Goal: Communication & Community: Answer question/provide support

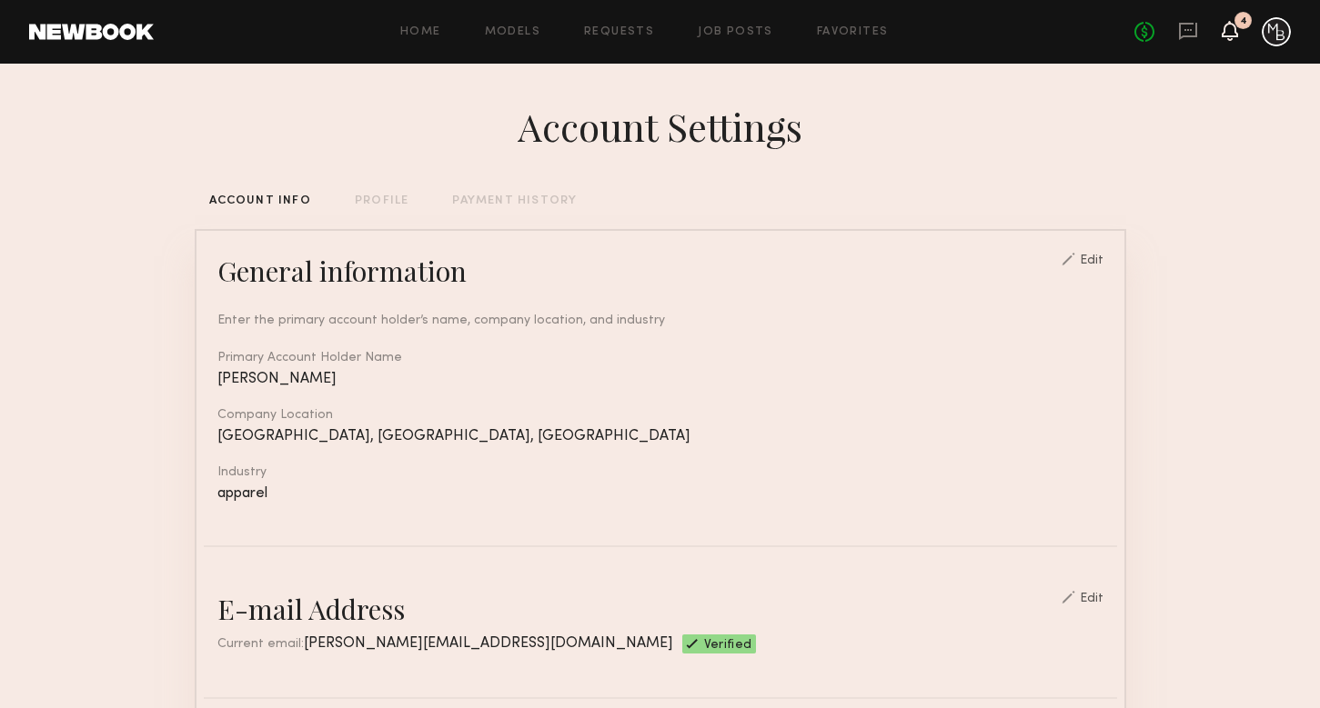
click at [1230, 35] on icon at bounding box center [1229, 30] width 15 height 13
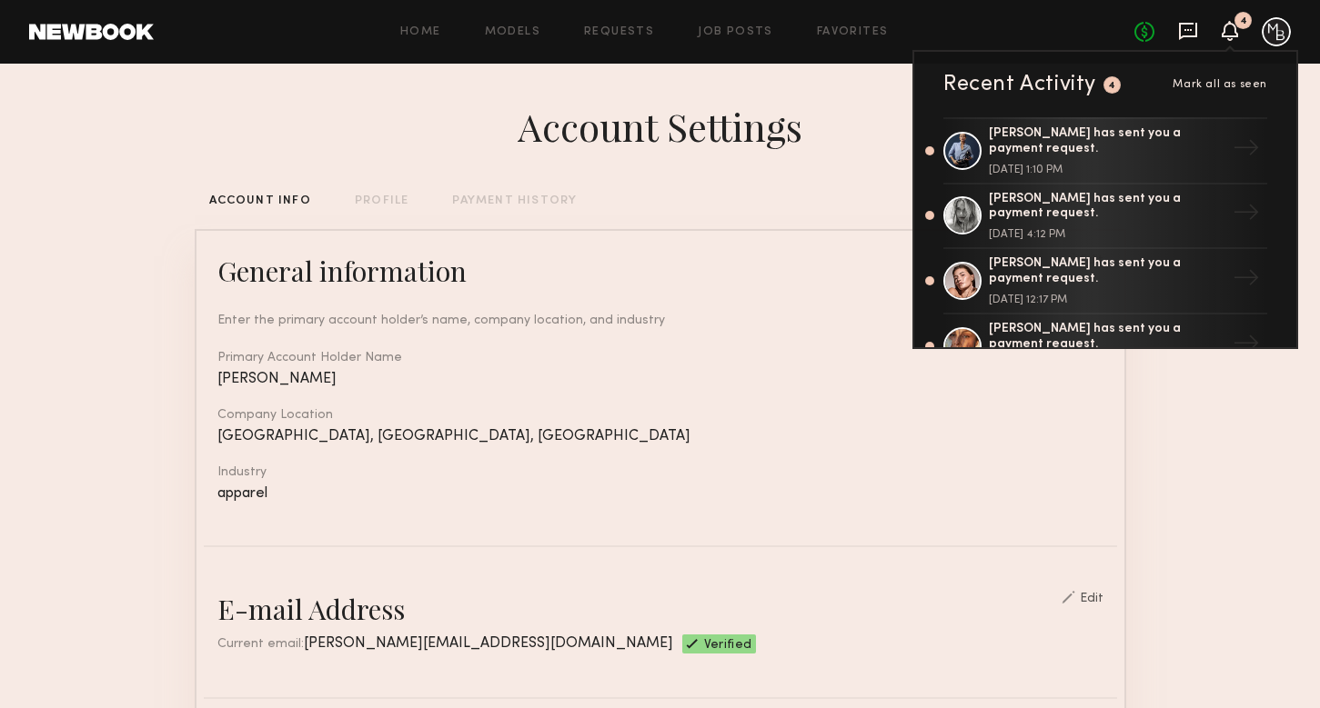
click at [1185, 26] on icon at bounding box center [1188, 31] width 20 height 20
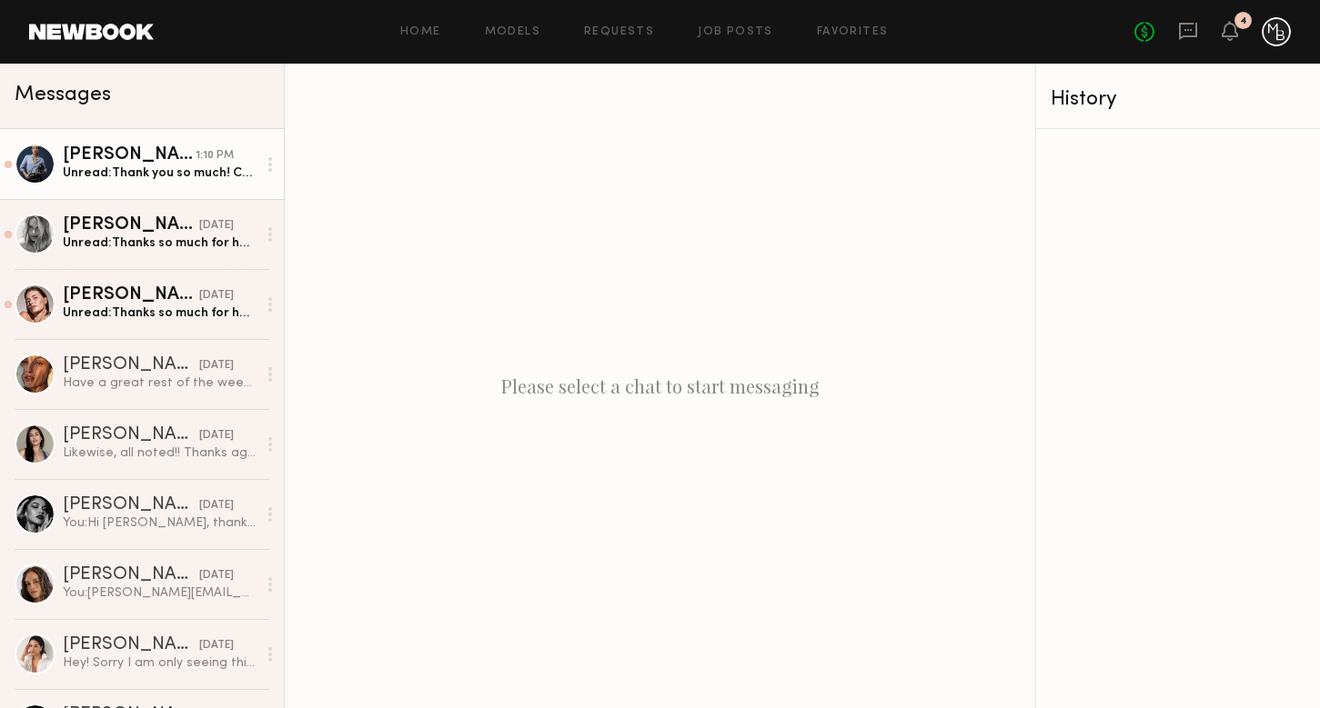
click at [167, 161] on div "[PERSON_NAME]" at bounding box center [129, 155] width 133 height 18
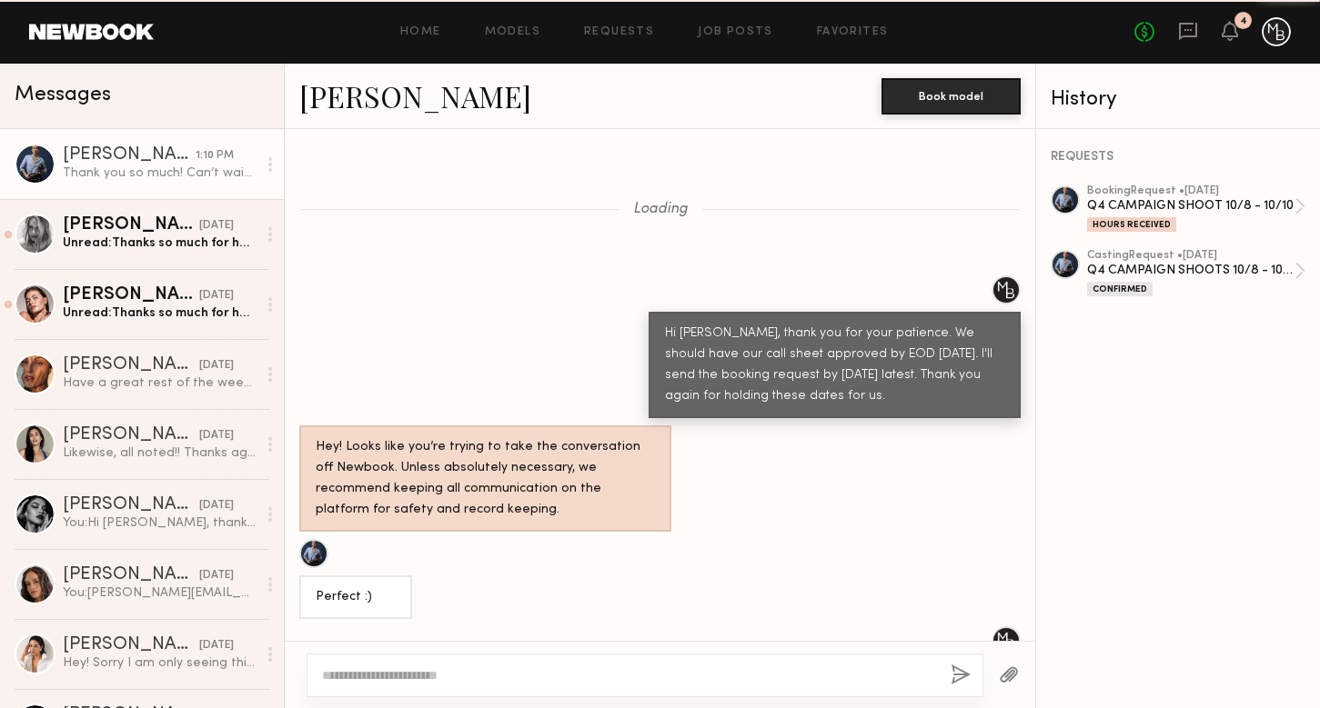
scroll to position [1652, 0]
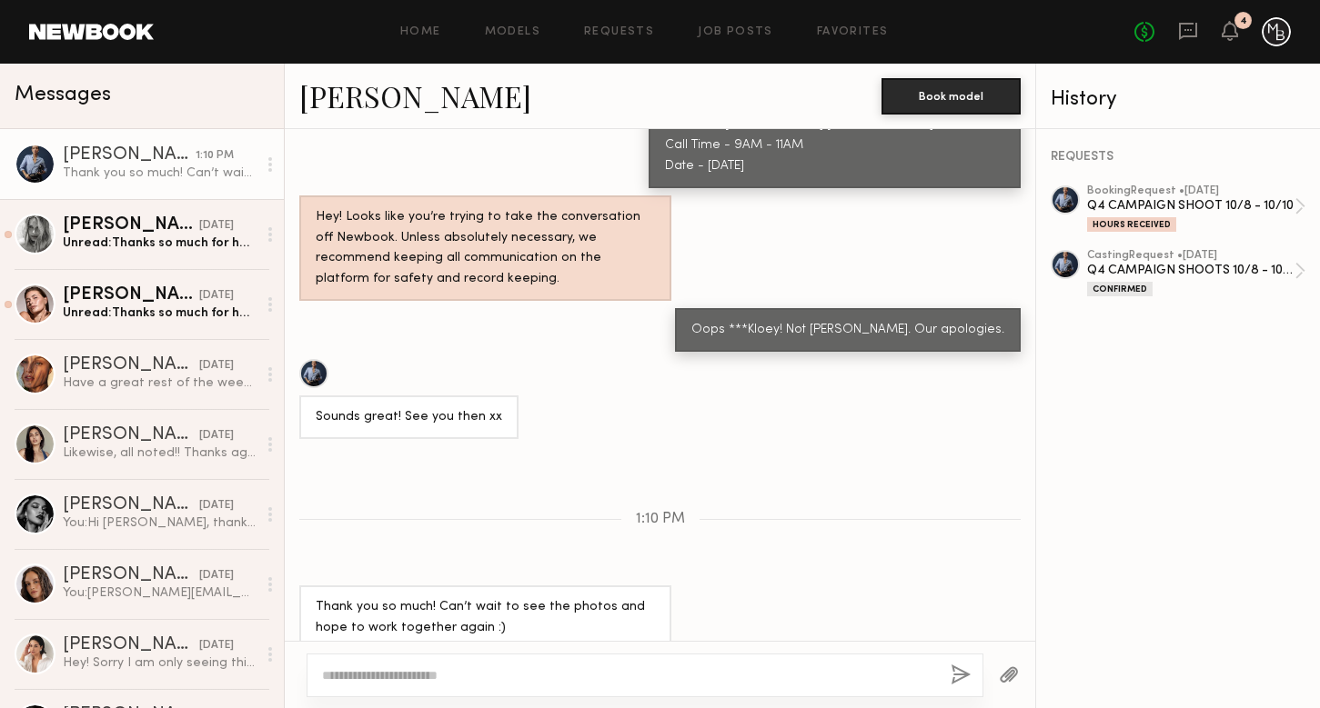
click at [403, 667] on textarea at bounding box center [629, 676] width 614 height 18
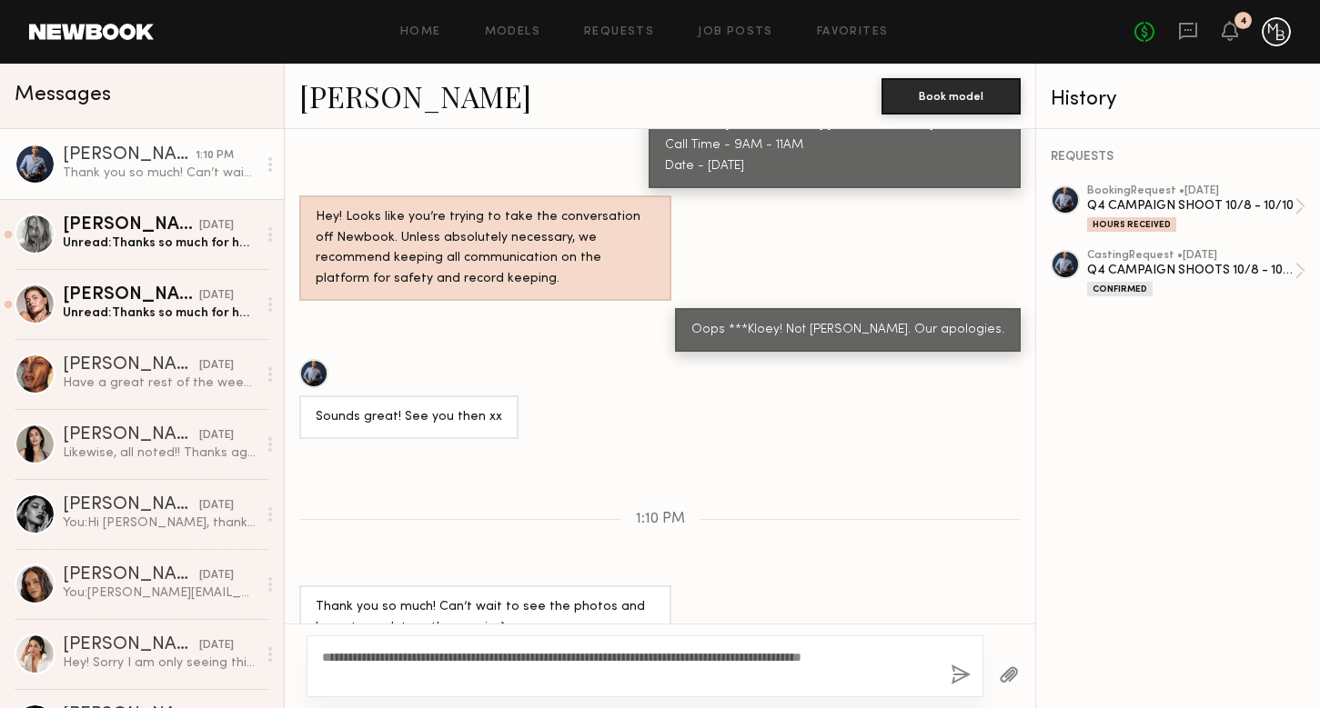
scroll to position [1654, 0]
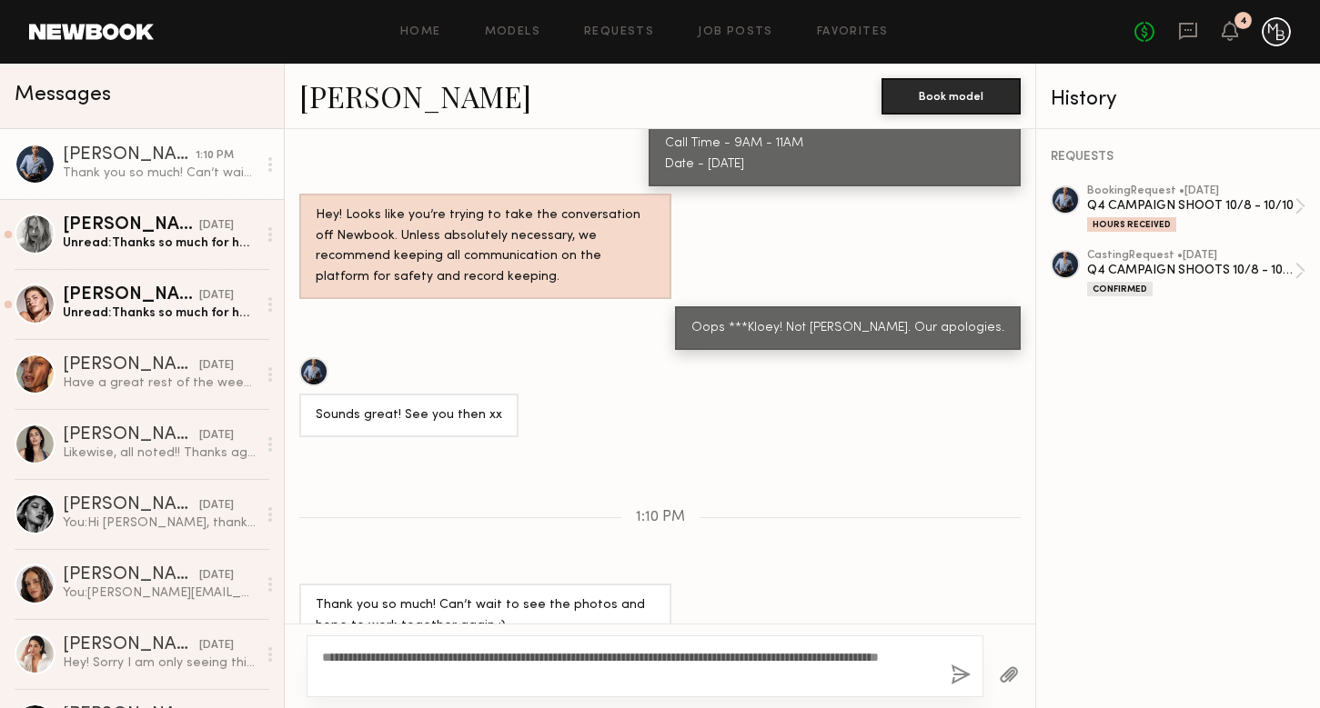
type textarea "**********"
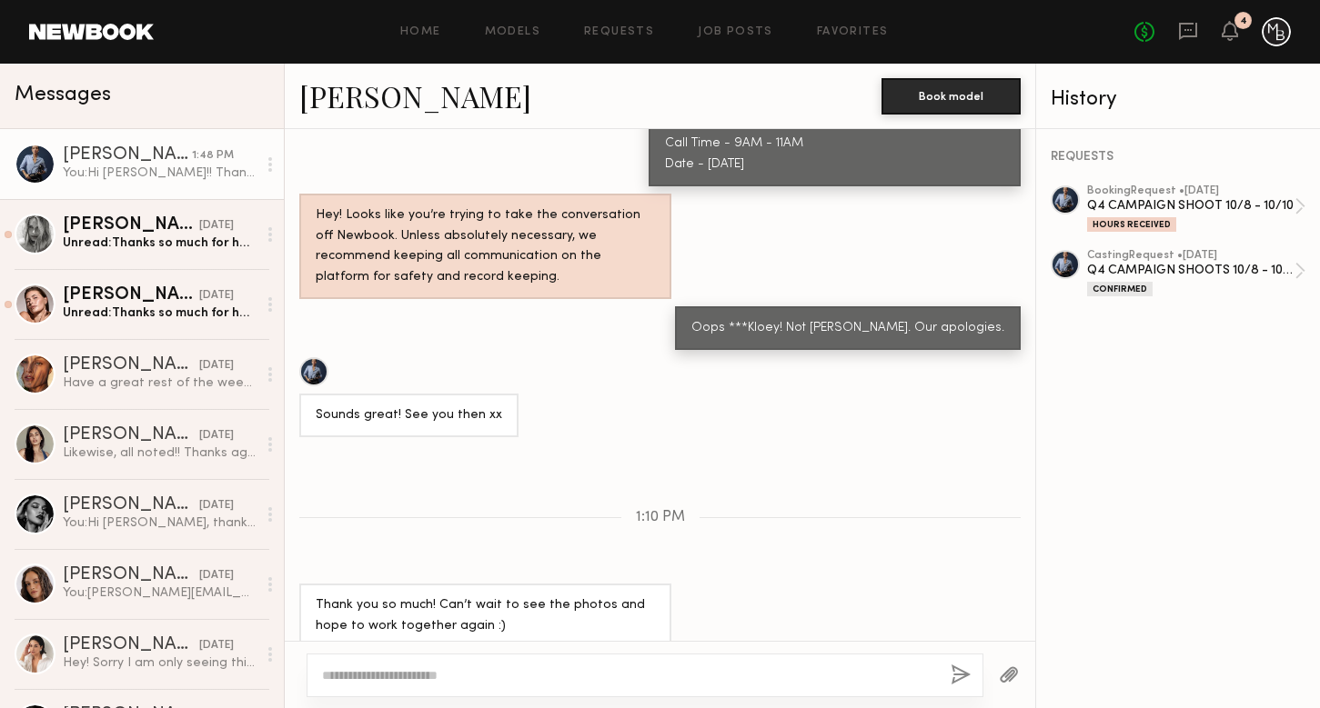
scroll to position [1883, 0]
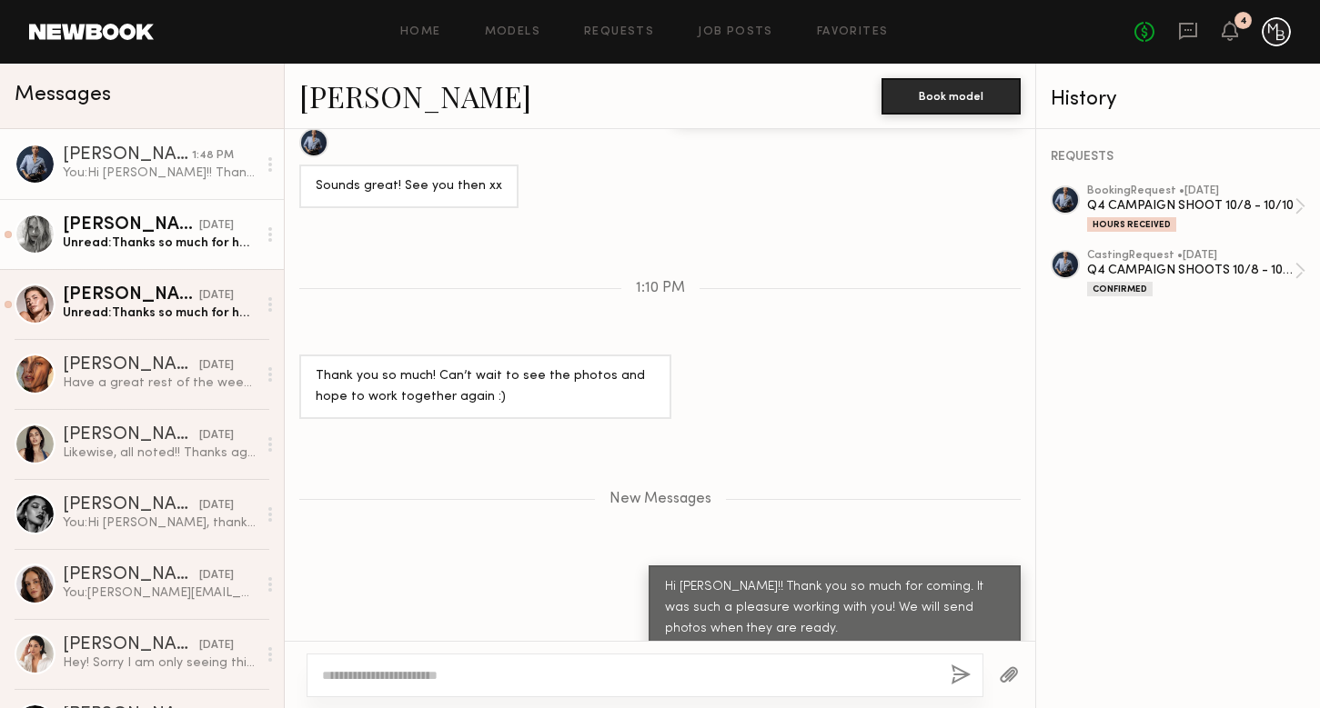
click at [124, 229] on div "[PERSON_NAME]" at bounding box center [131, 225] width 136 height 18
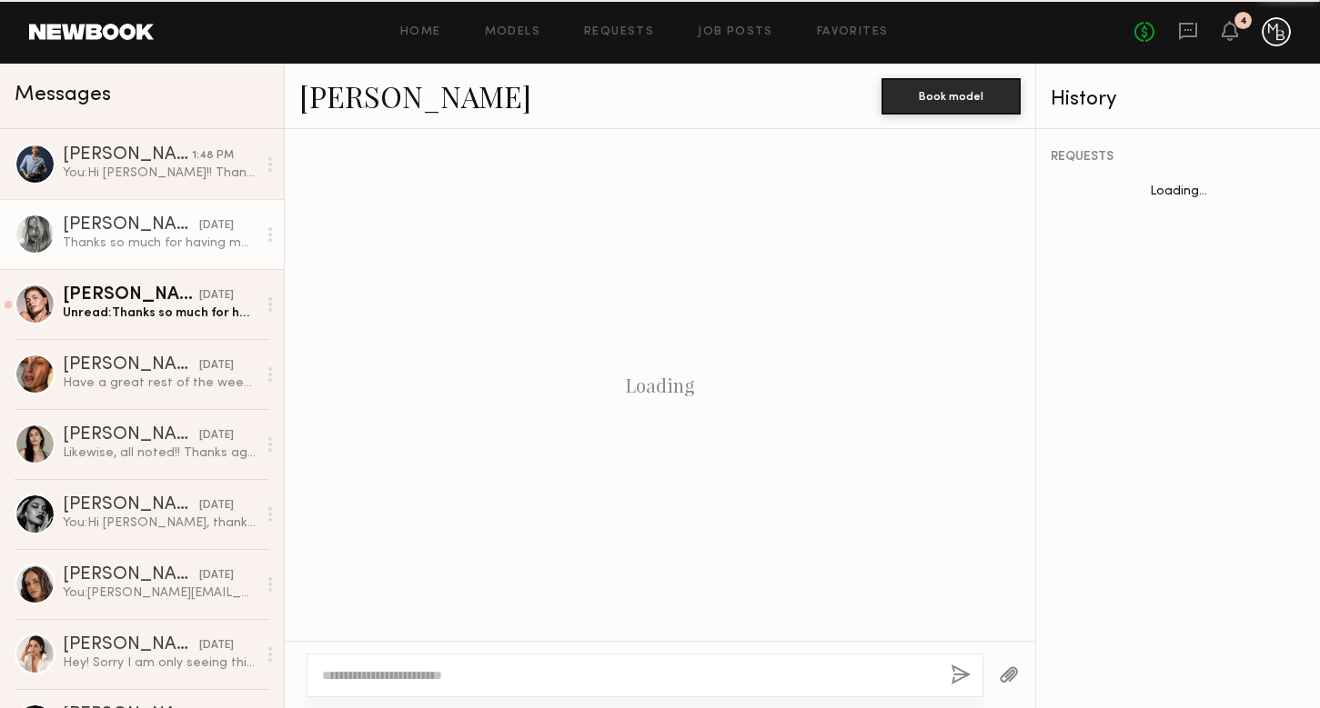
scroll to position [1708, 0]
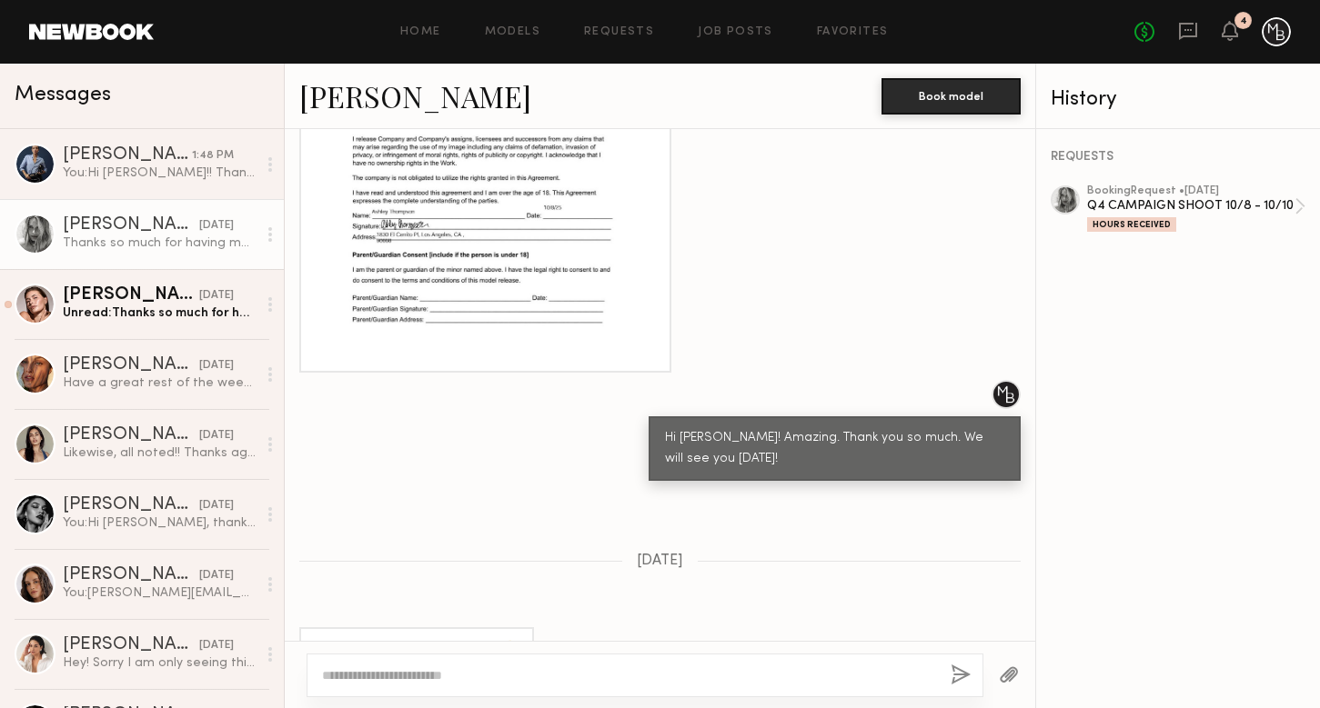
click at [450, 674] on textarea at bounding box center [629, 676] width 614 height 18
type textarea "**********"
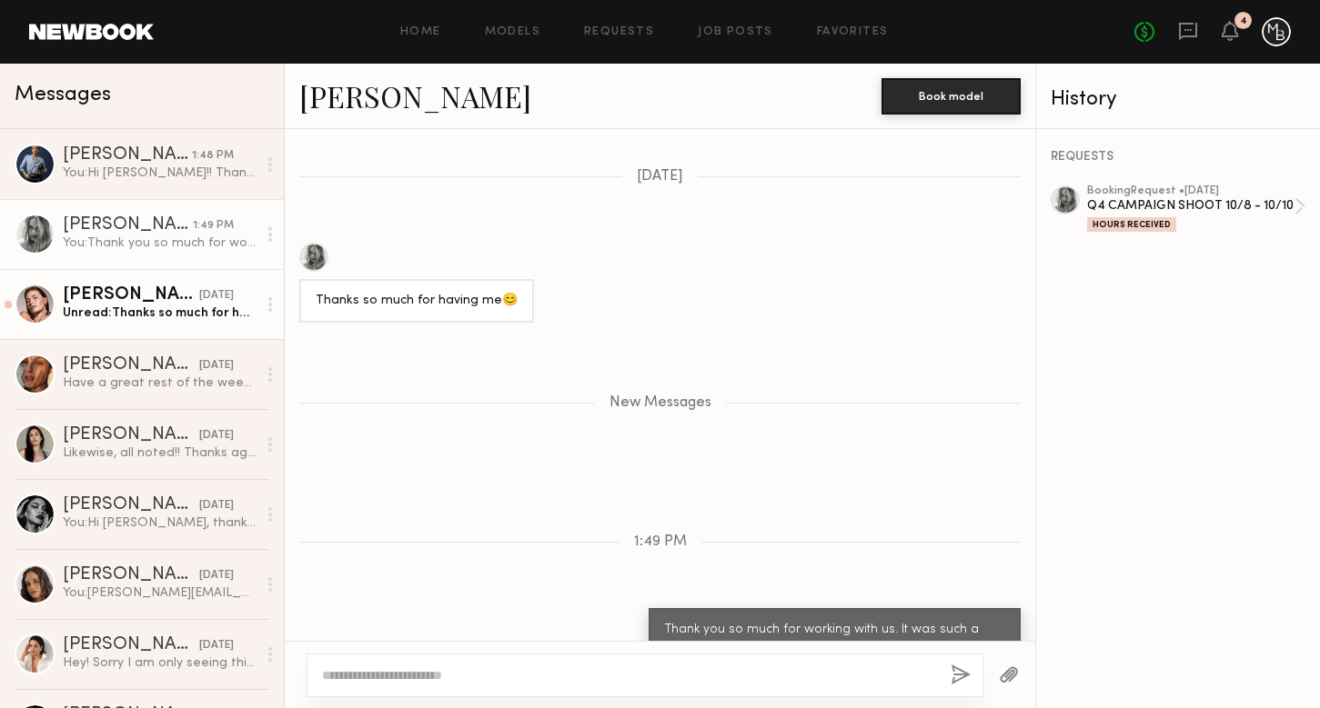
click at [178, 319] on div "Unread: Thanks so much for having me! :)" at bounding box center [160, 313] width 194 height 17
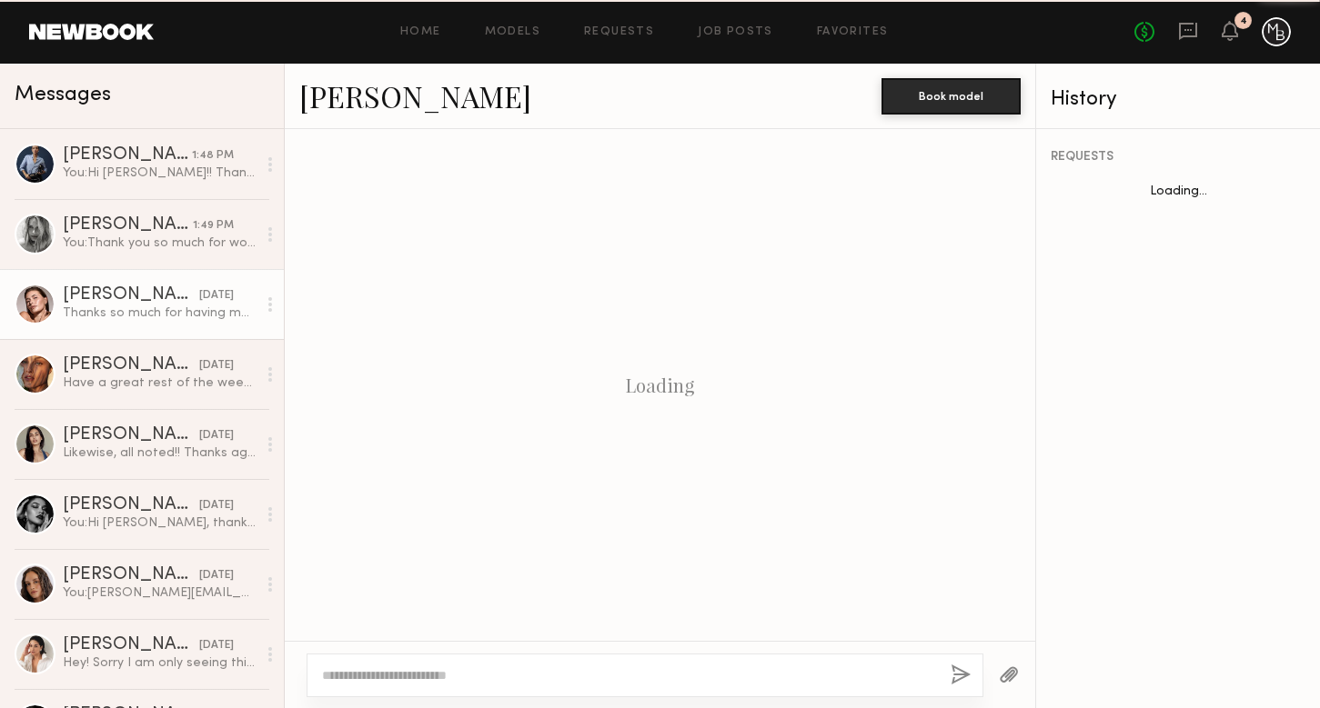
scroll to position [1616, 0]
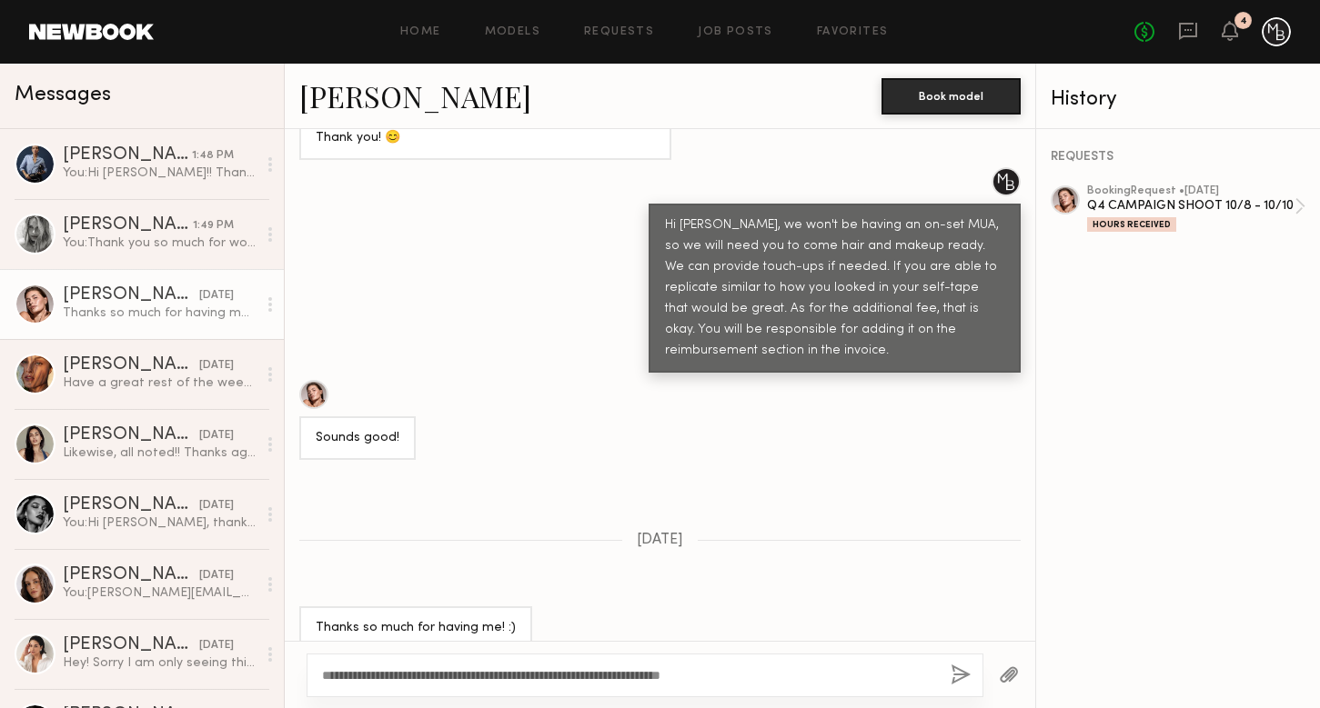
type textarea "**********"
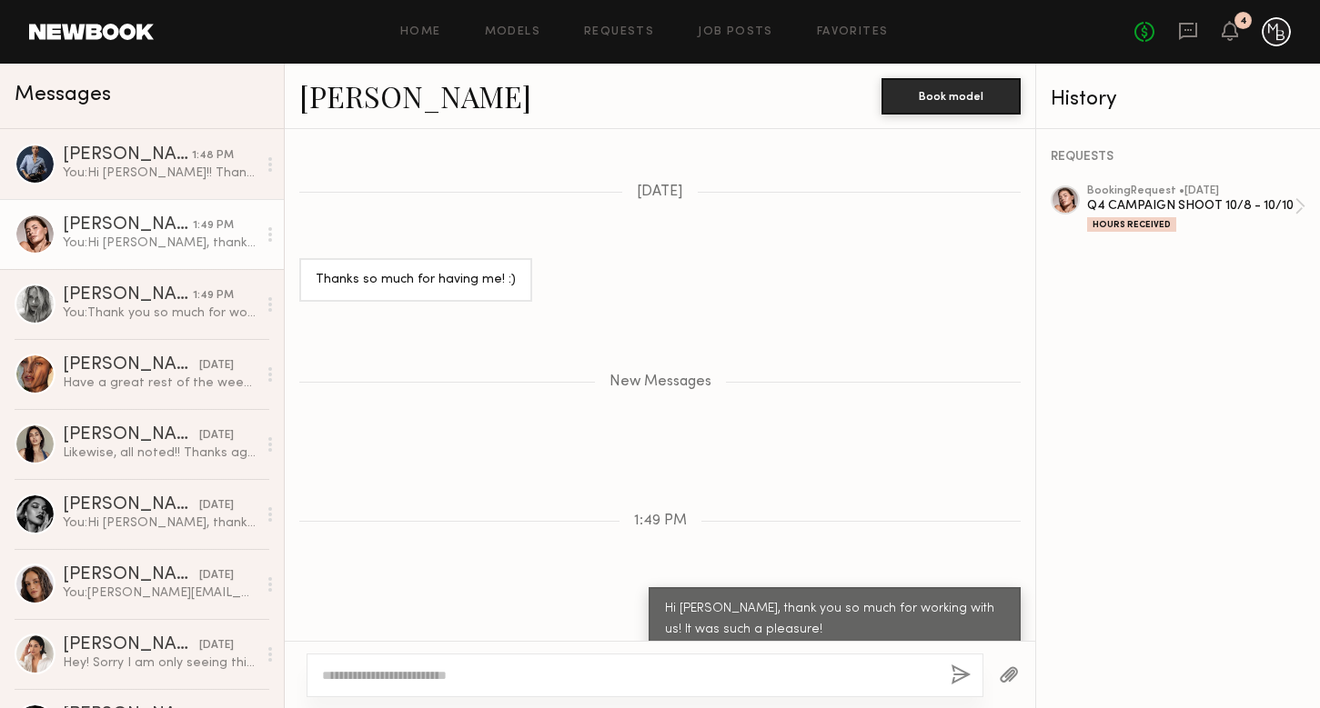
click at [849, 23] on div "Home Models Requests Job Posts Favorites Sign Out No fees up to $5,000 4" at bounding box center [722, 31] width 1137 height 29
click at [1234, 34] on icon at bounding box center [1229, 30] width 15 height 13
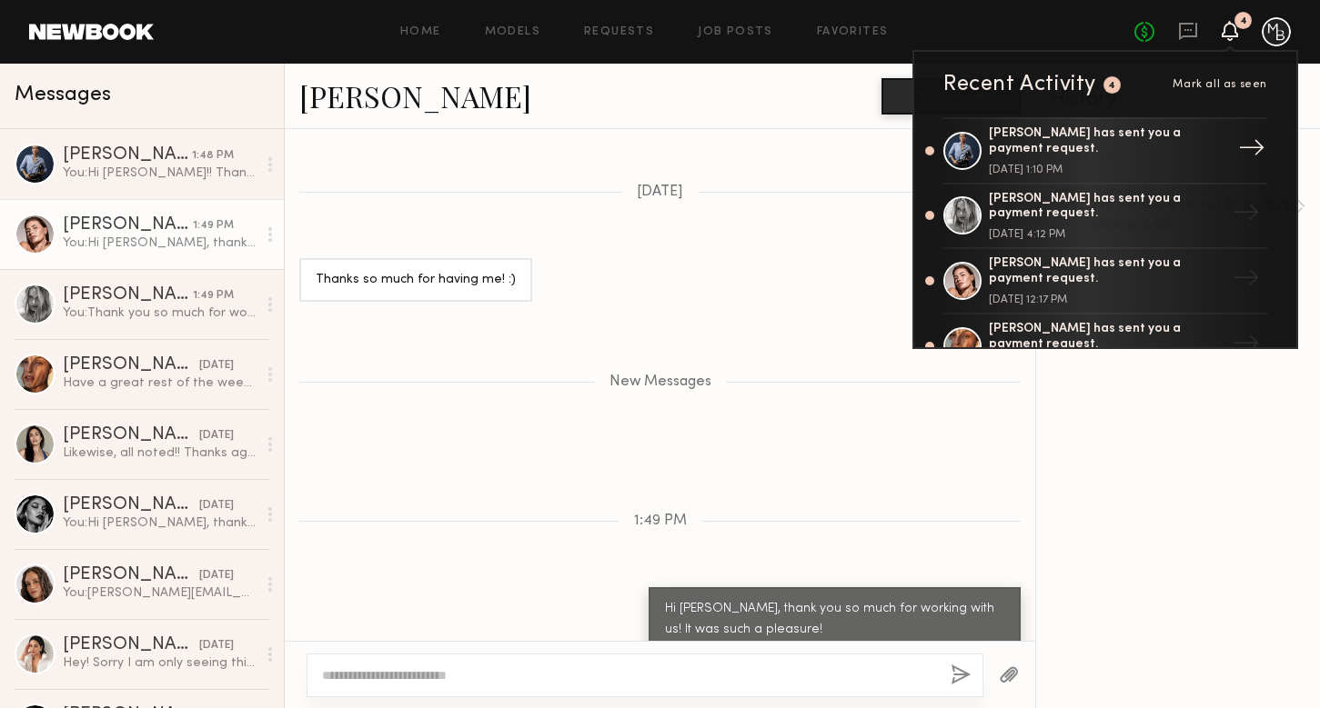
click at [1068, 152] on div "[PERSON_NAME] has sent you a payment request." at bounding box center [1107, 141] width 236 height 31
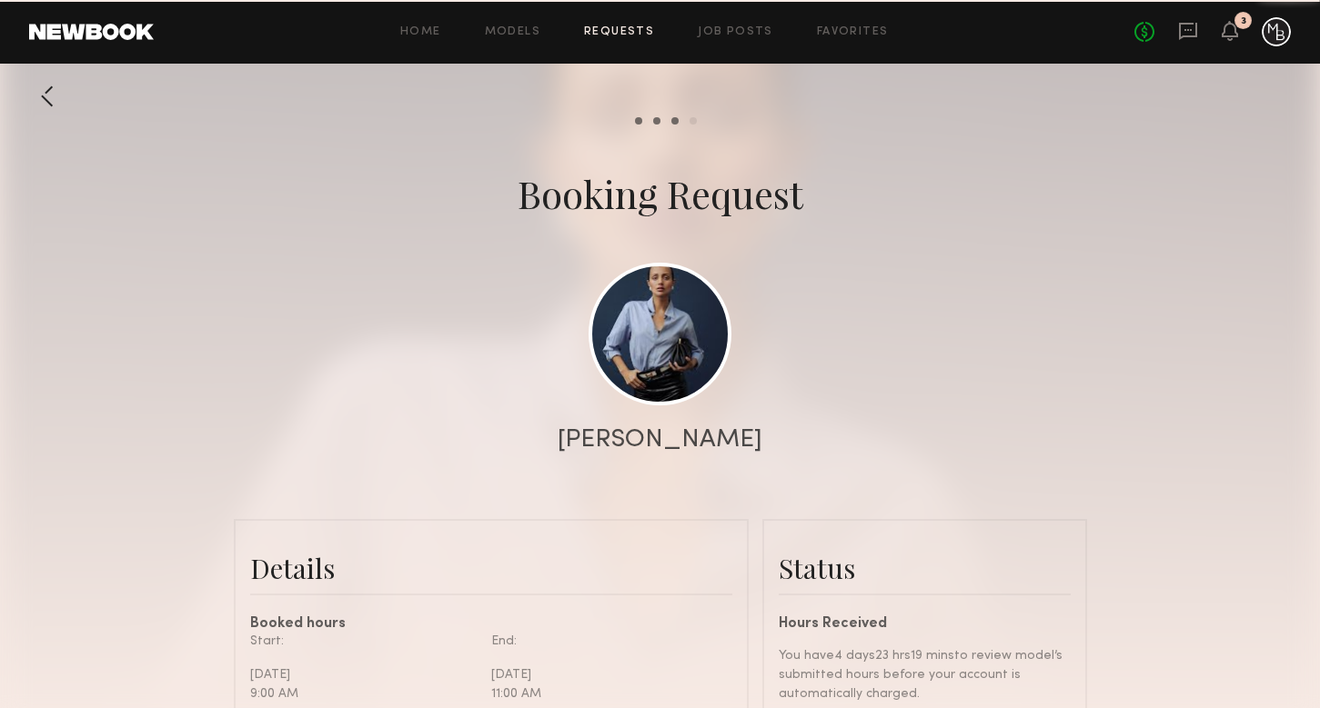
scroll to position [1819, 0]
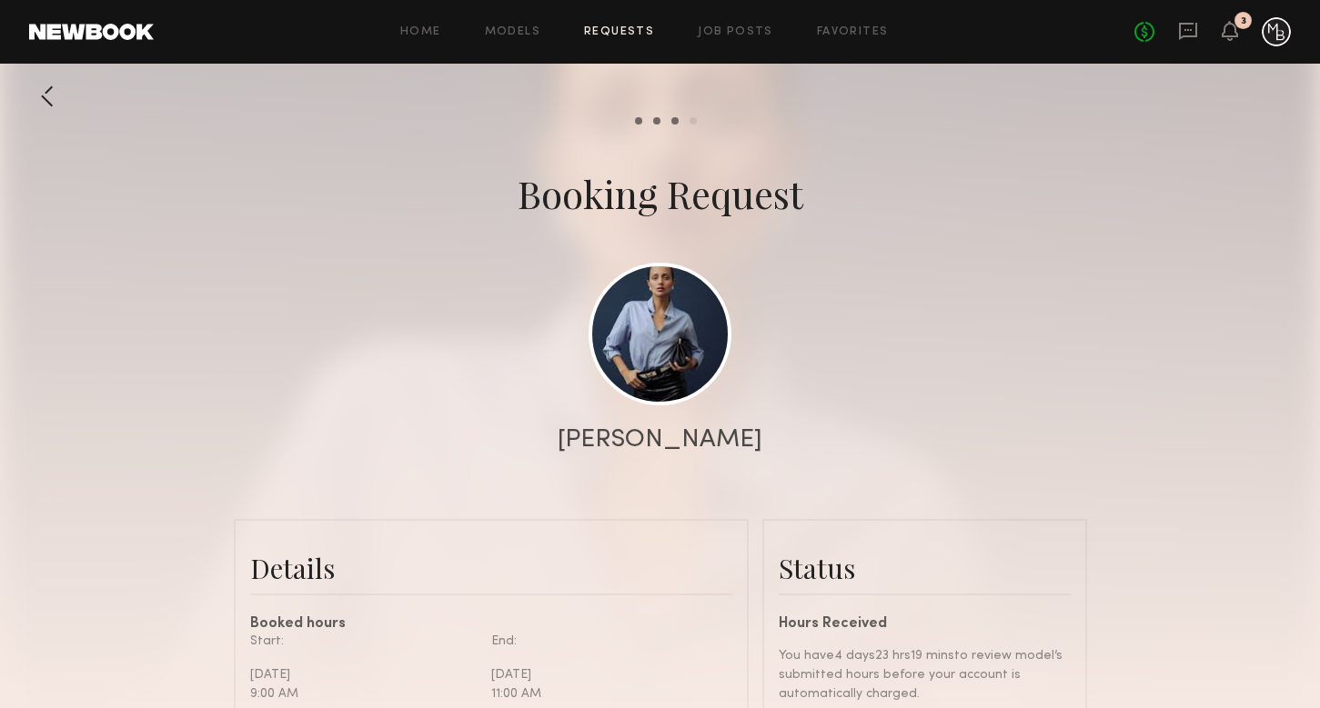
click at [52, 89] on div at bounding box center [47, 96] width 36 height 36
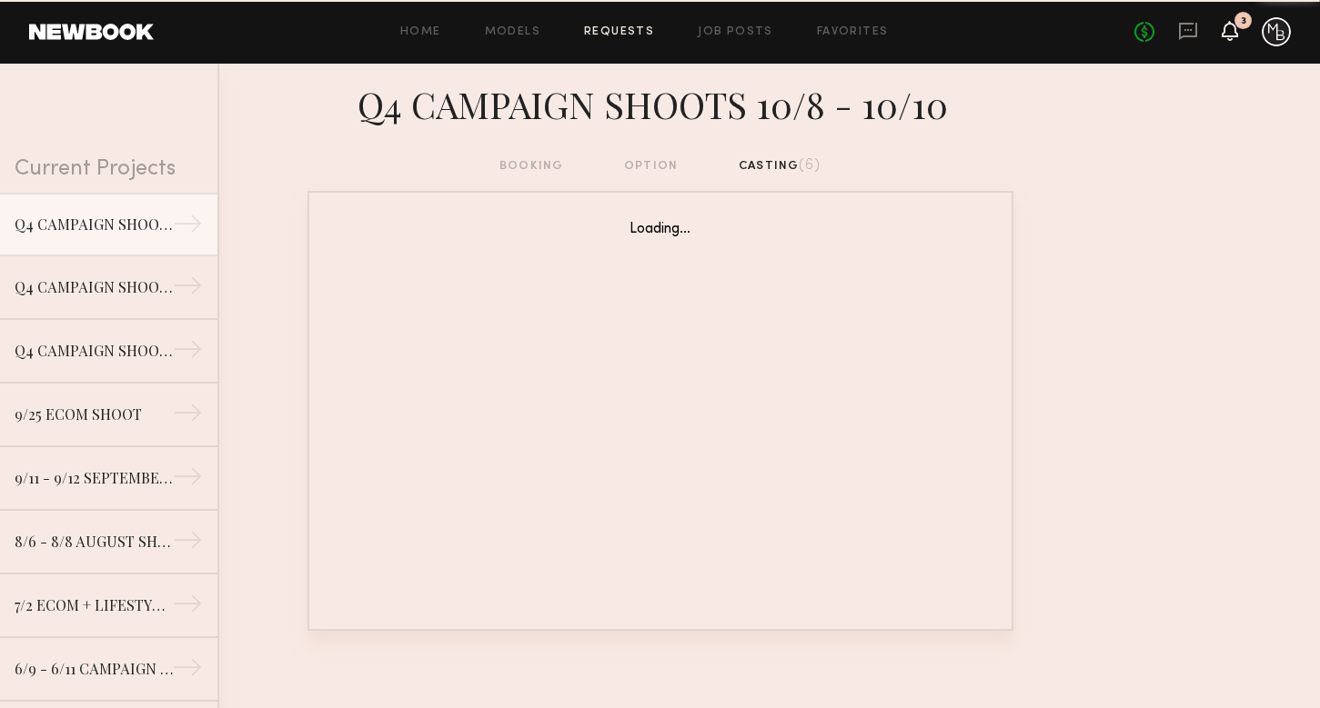
click at [1232, 35] on icon at bounding box center [1229, 30] width 15 height 13
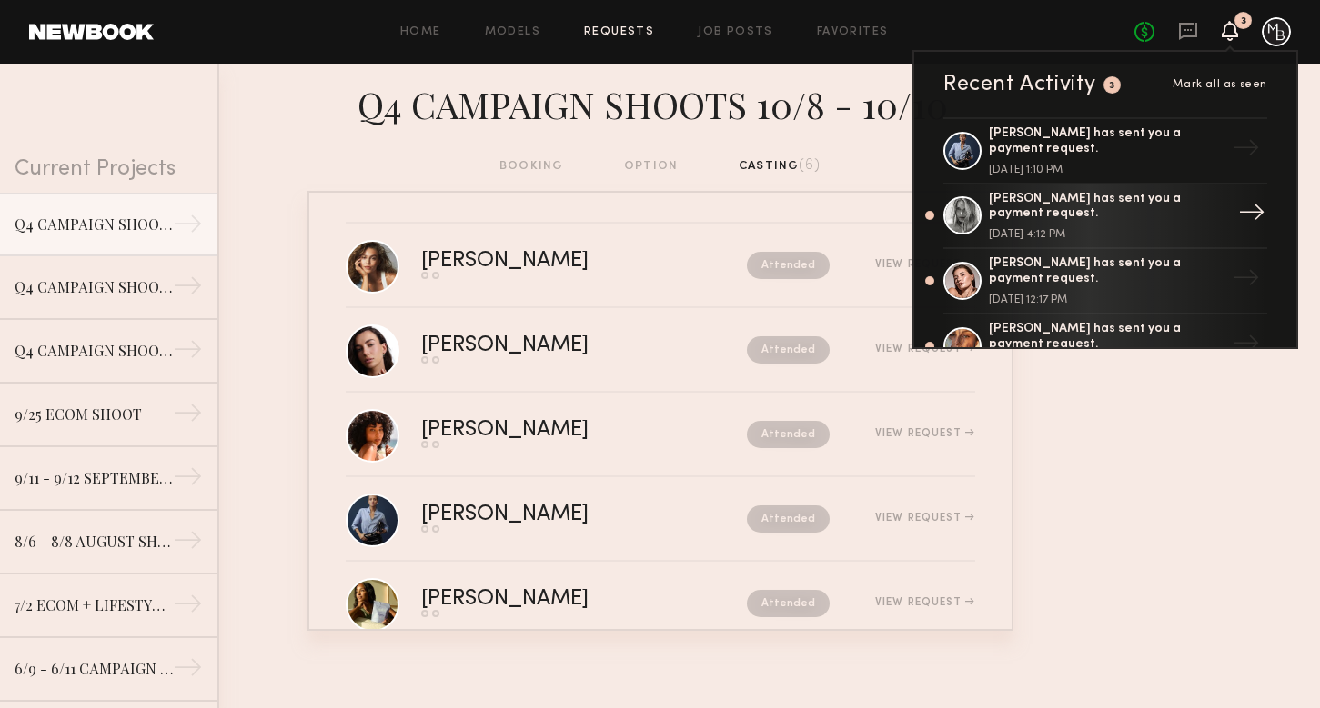
click at [1047, 214] on div "[PERSON_NAME] has sent you a payment request." at bounding box center [1107, 207] width 236 height 31
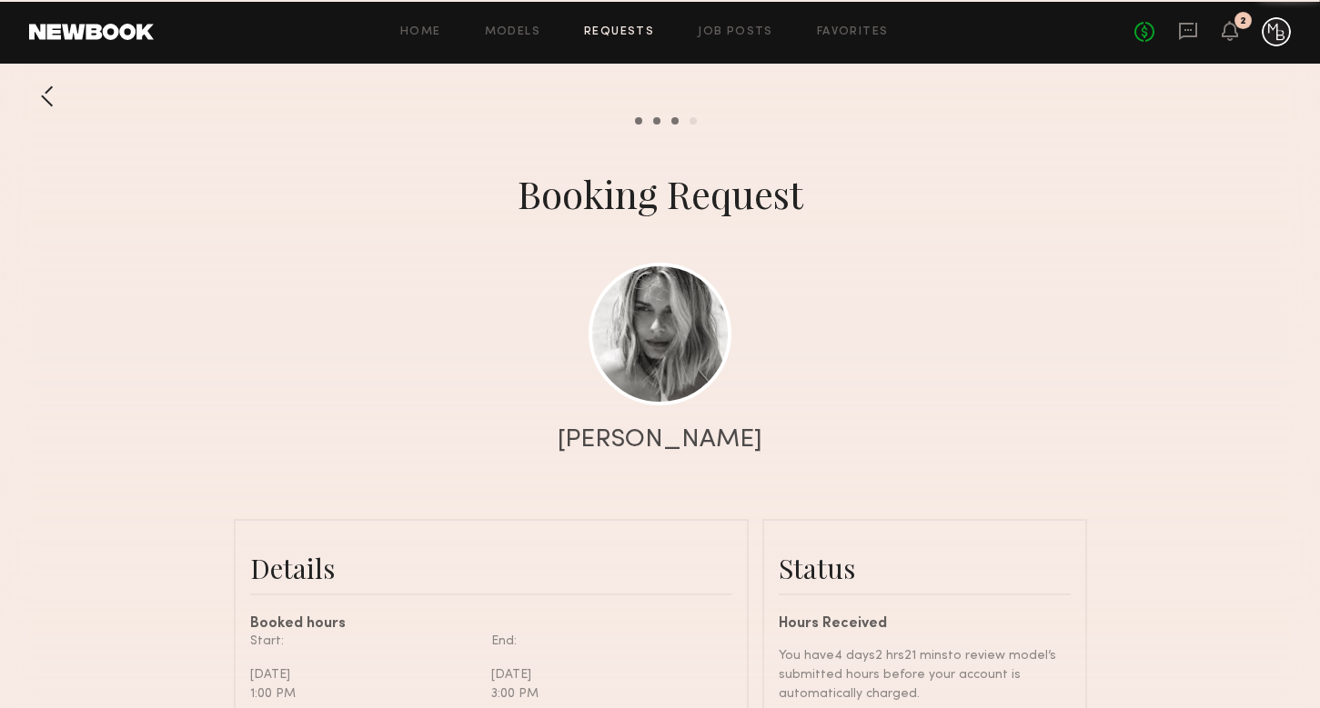
scroll to position [1927, 0]
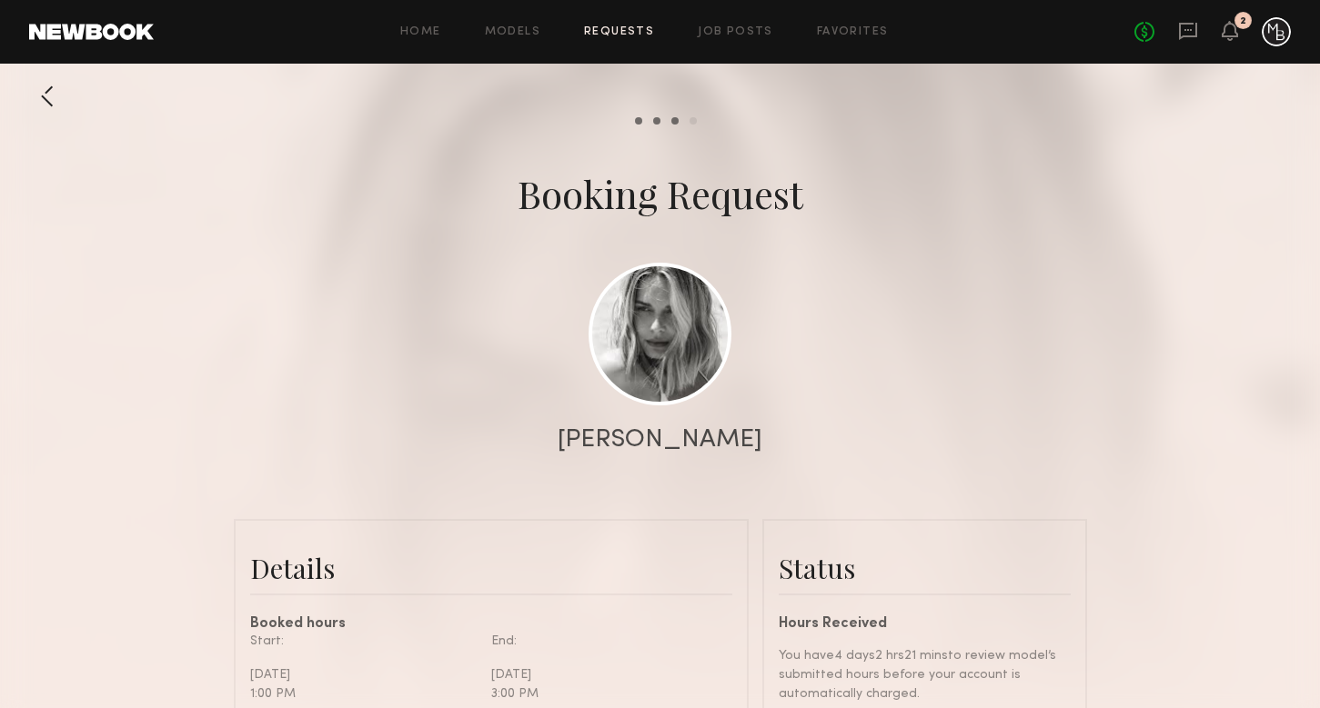
click at [41, 92] on div at bounding box center [47, 96] width 36 height 36
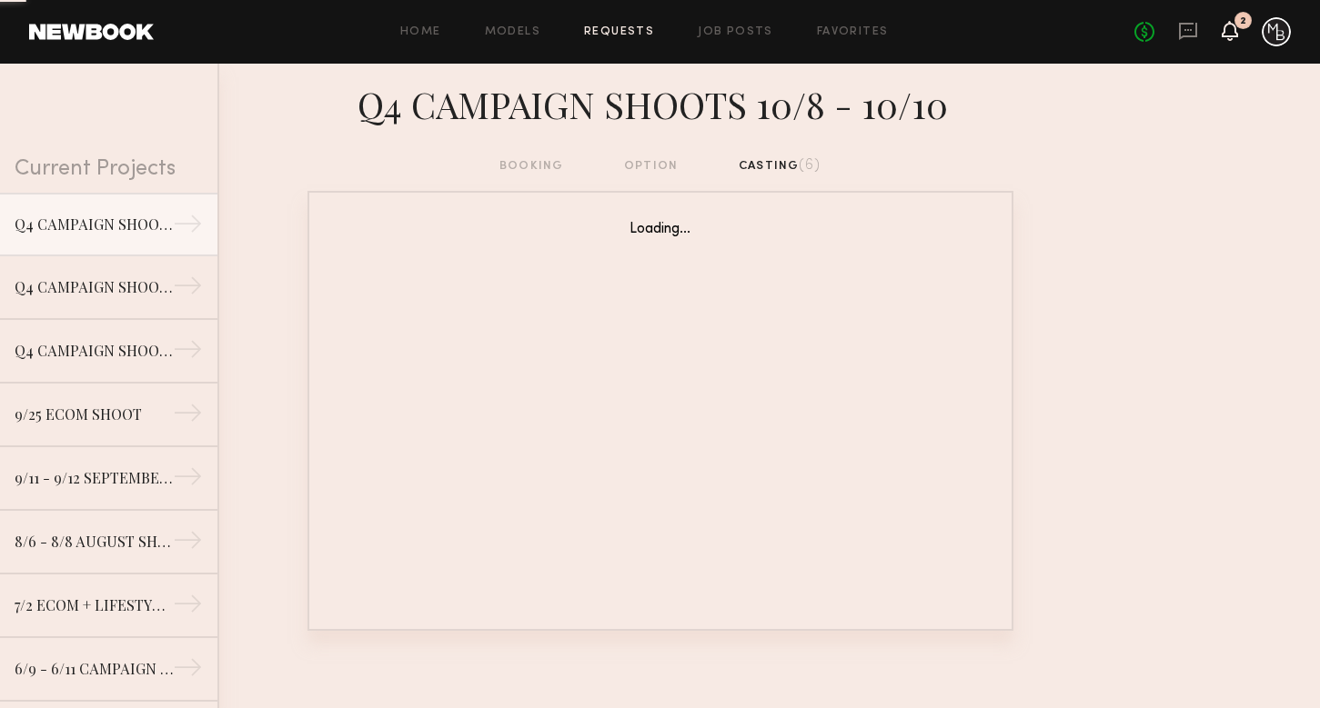
click at [1221, 34] on icon at bounding box center [1229, 31] width 16 height 20
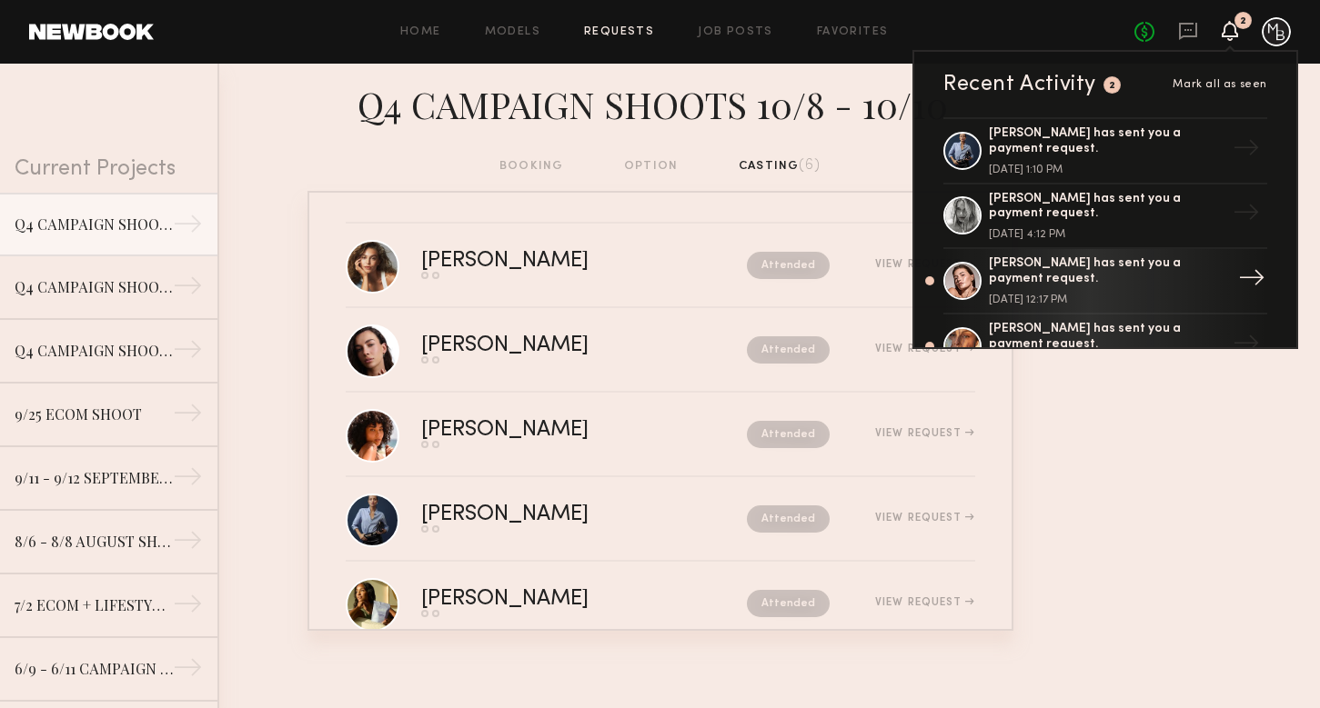
click at [1050, 285] on div "[PERSON_NAME] has sent you a payment request." at bounding box center [1107, 271] width 236 height 31
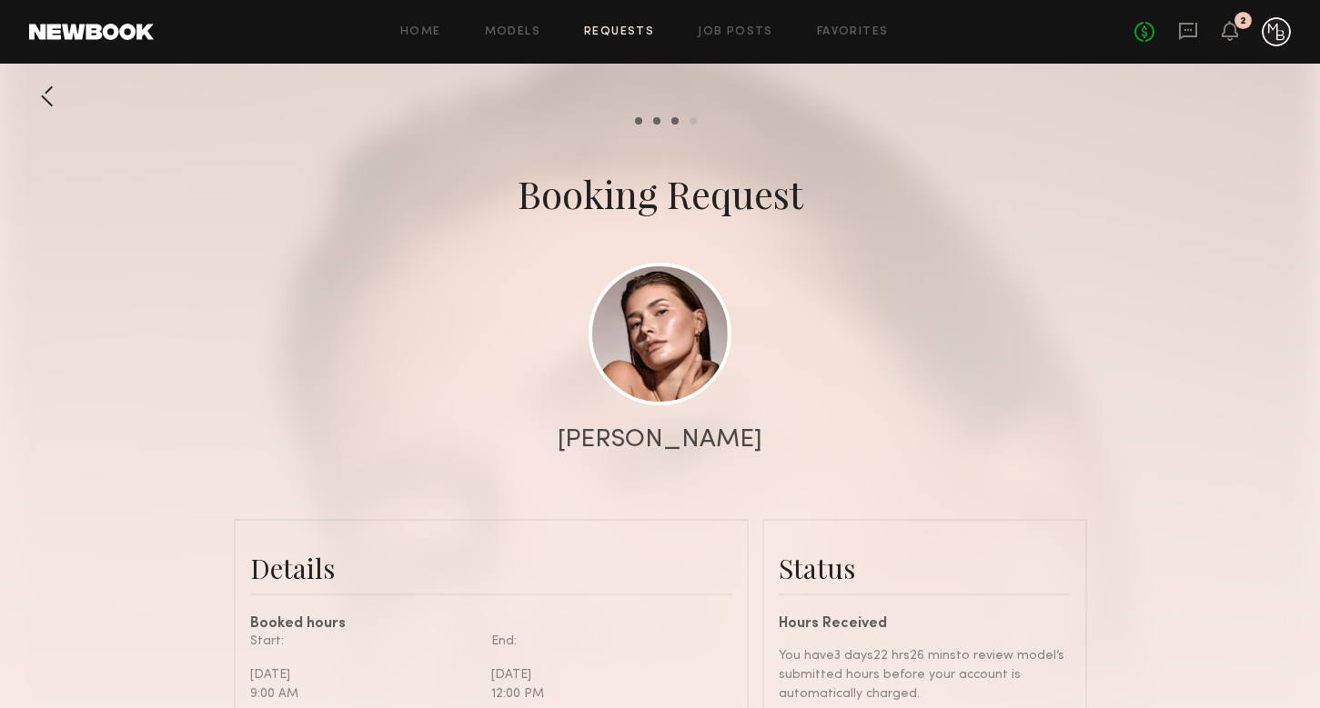
click at [42, 96] on div at bounding box center [47, 96] width 36 height 36
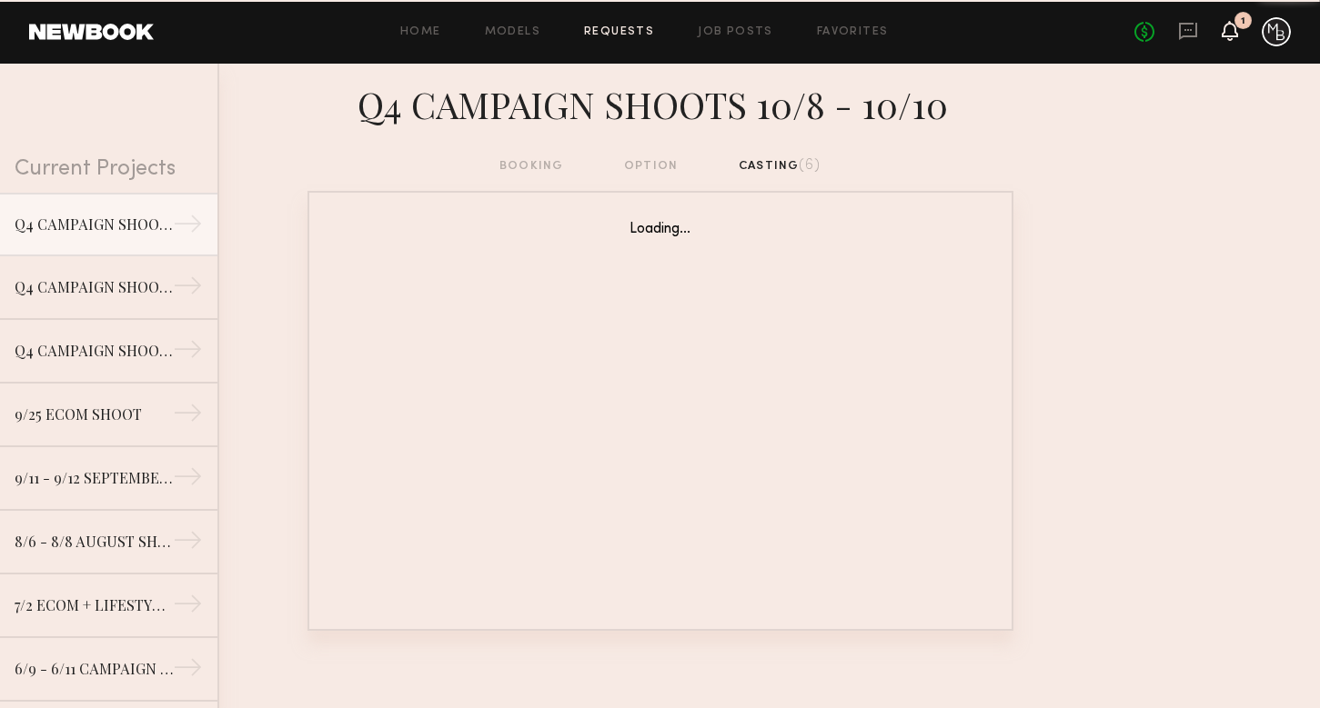
click at [1230, 25] on icon at bounding box center [1229, 30] width 15 height 13
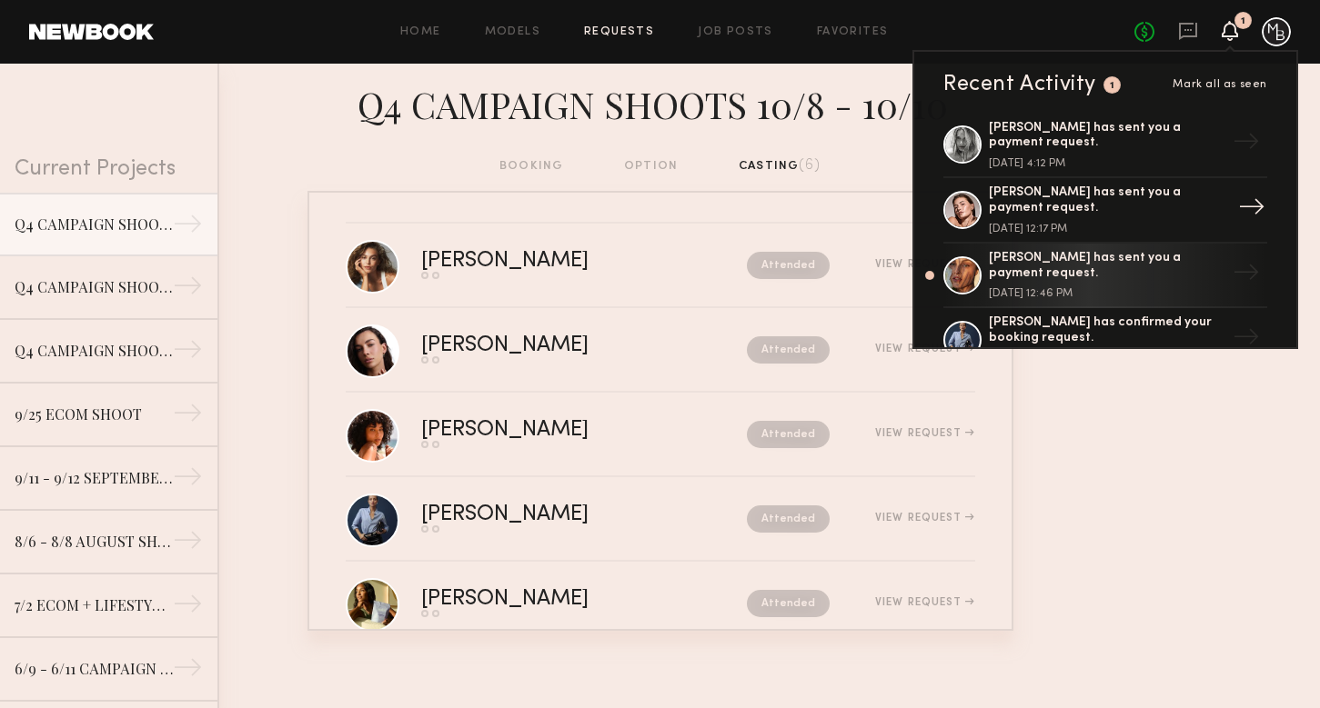
scroll to position [90, 0]
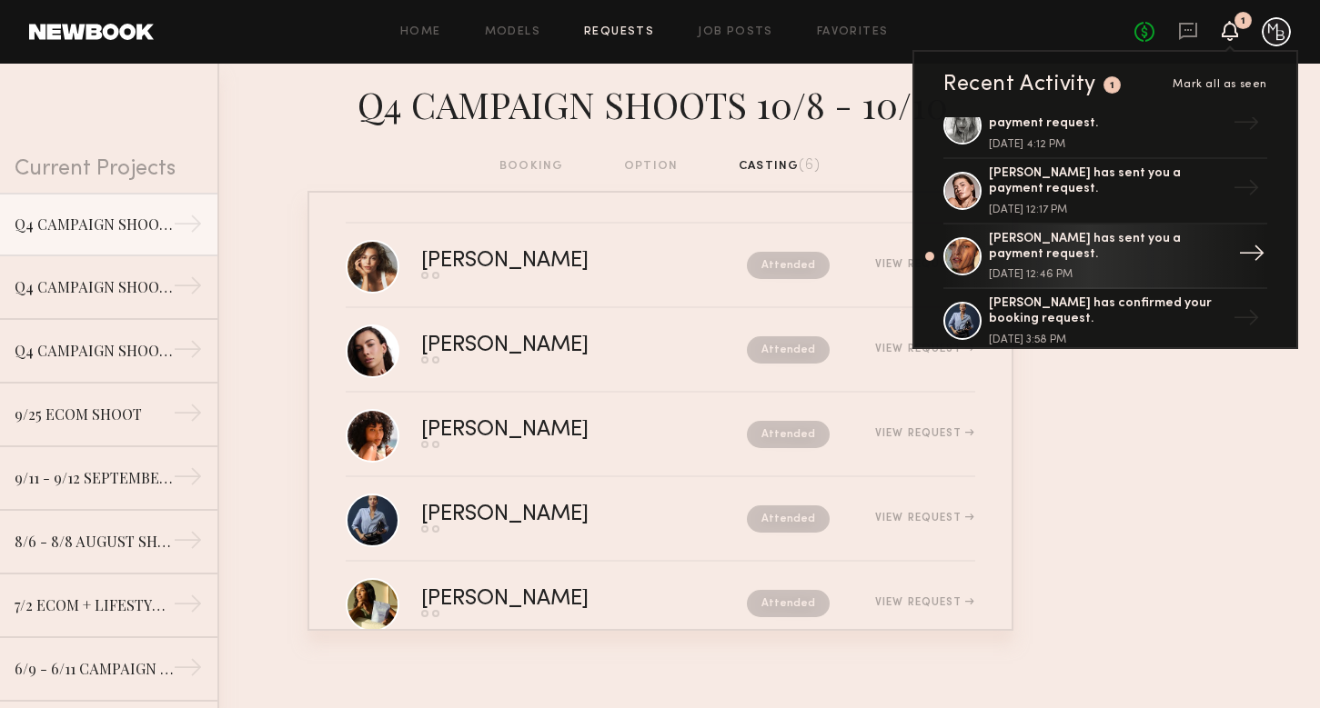
click at [1067, 260] on div "[PERSON_NAME] has sent you a payment request." at bounding box center [1107, 247] width 236 height 31
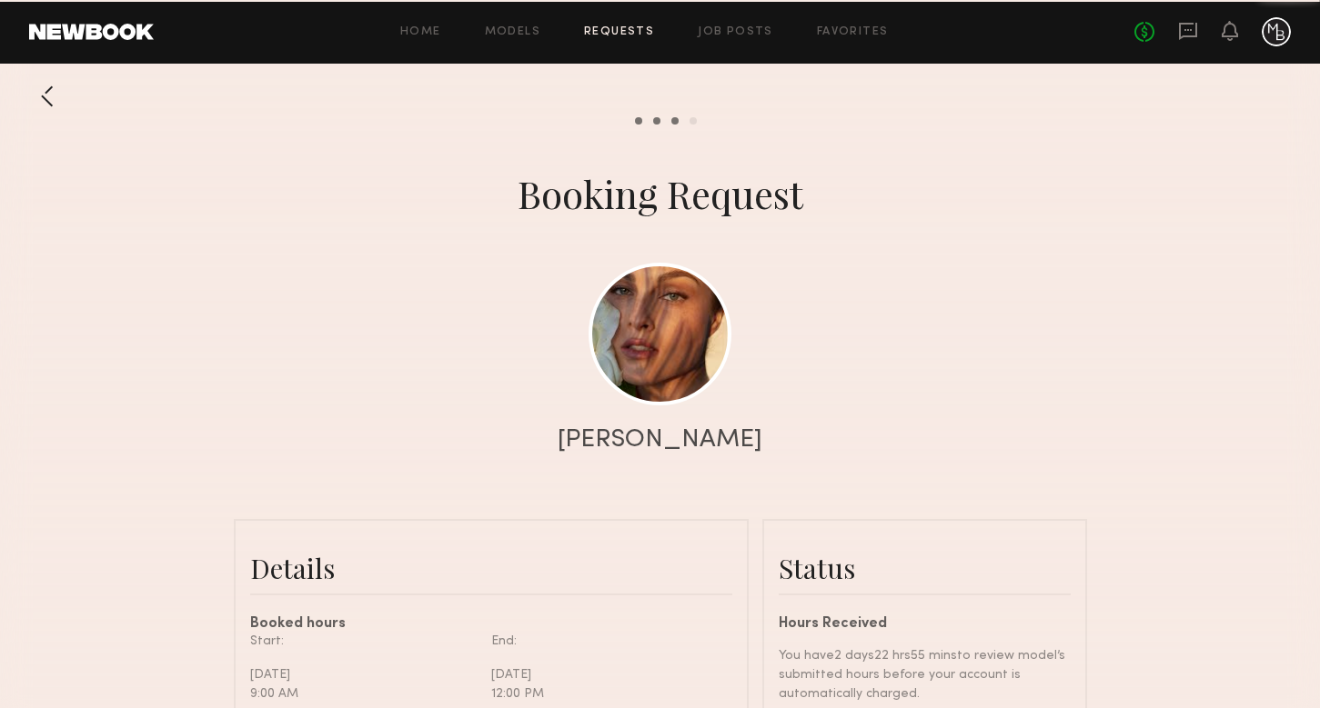
scroll to position [1553, 0]
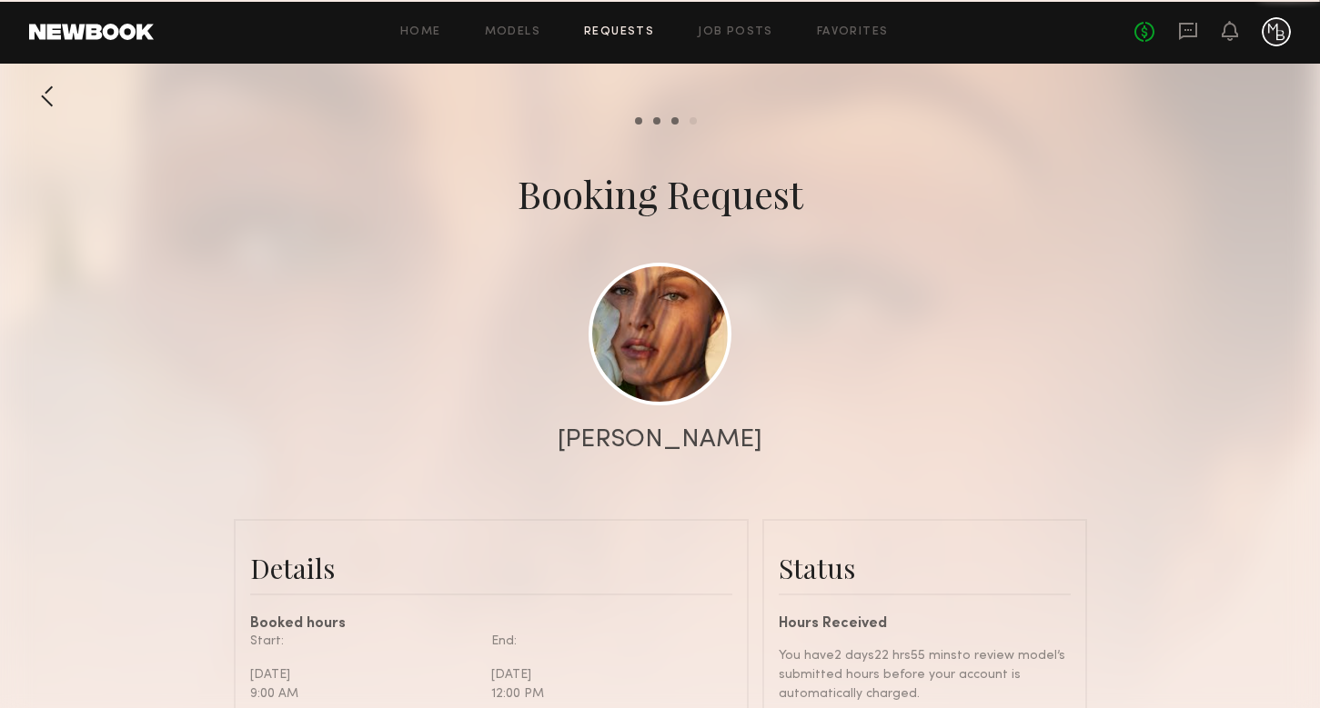
click at [55, 95] on div at bounding box center [47, 96] width 36 height 36
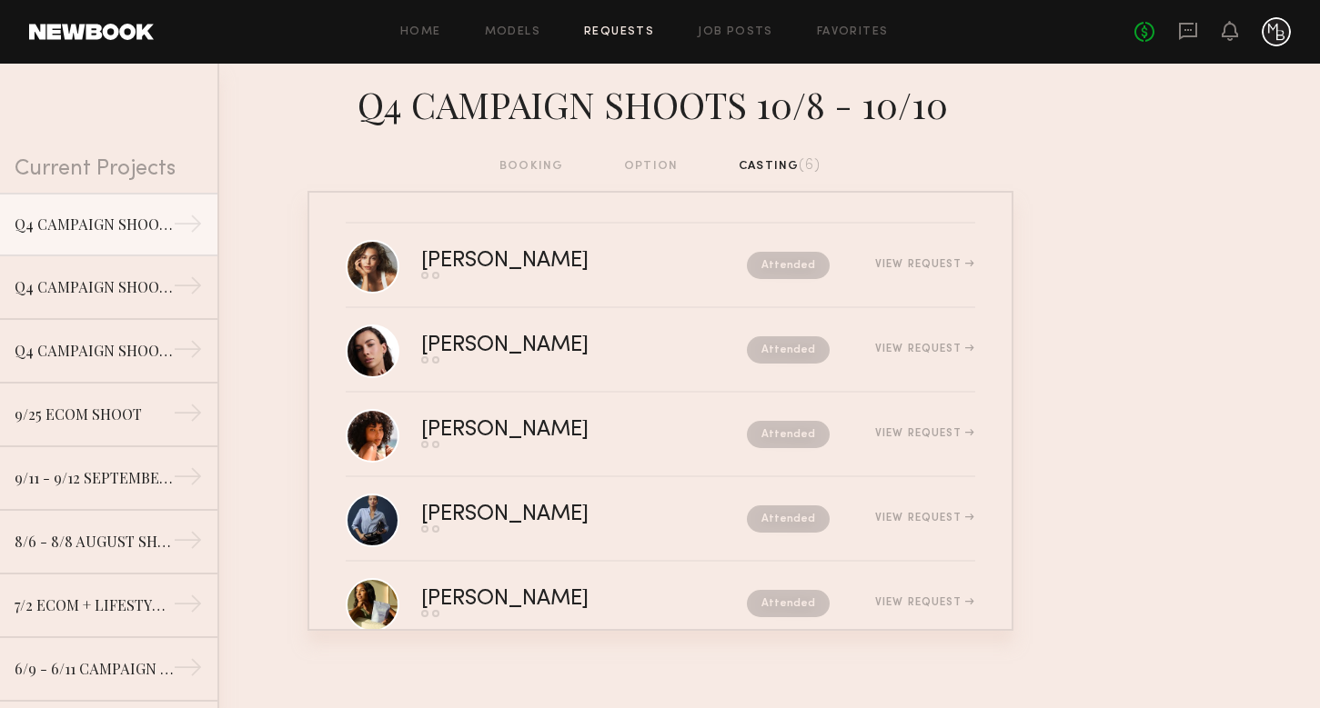
click at [1276, 29] on div at bounding box center [1275, 31] width 29 height 29
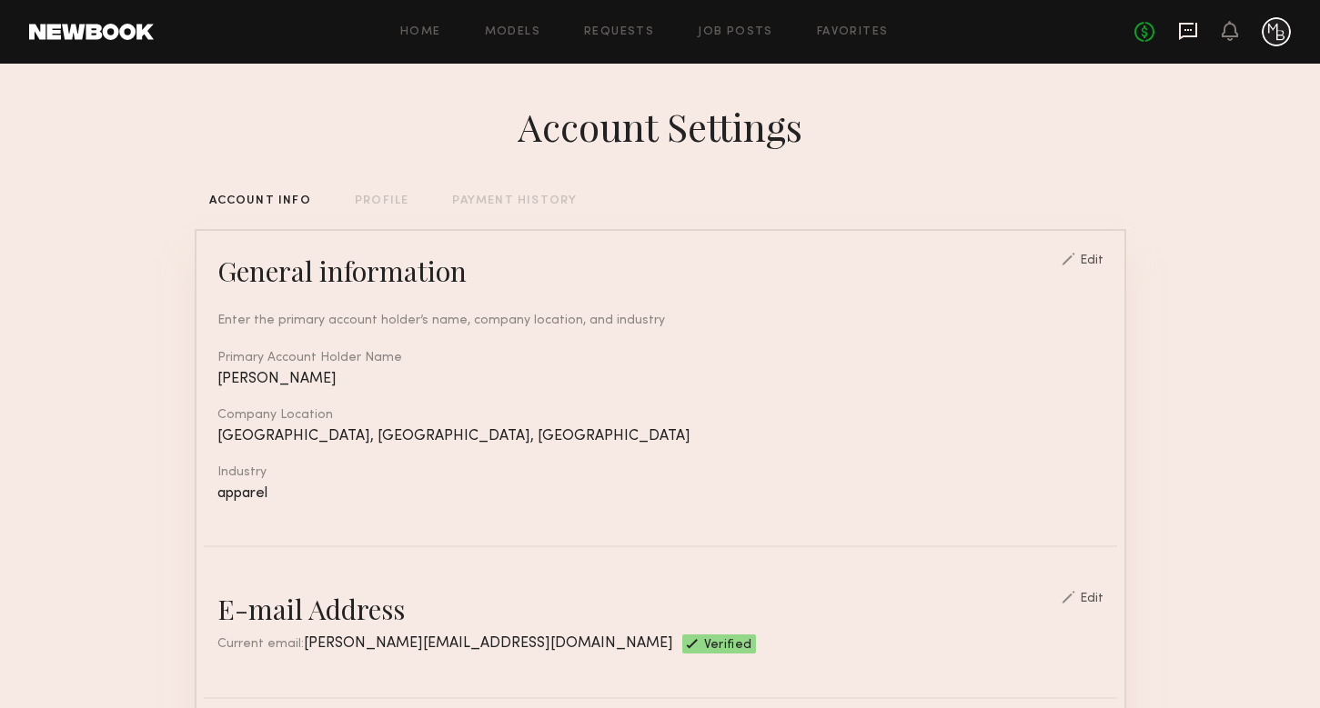
click at [1185, 30] on icon at bounding box center [1187, 30] width 7 height 2
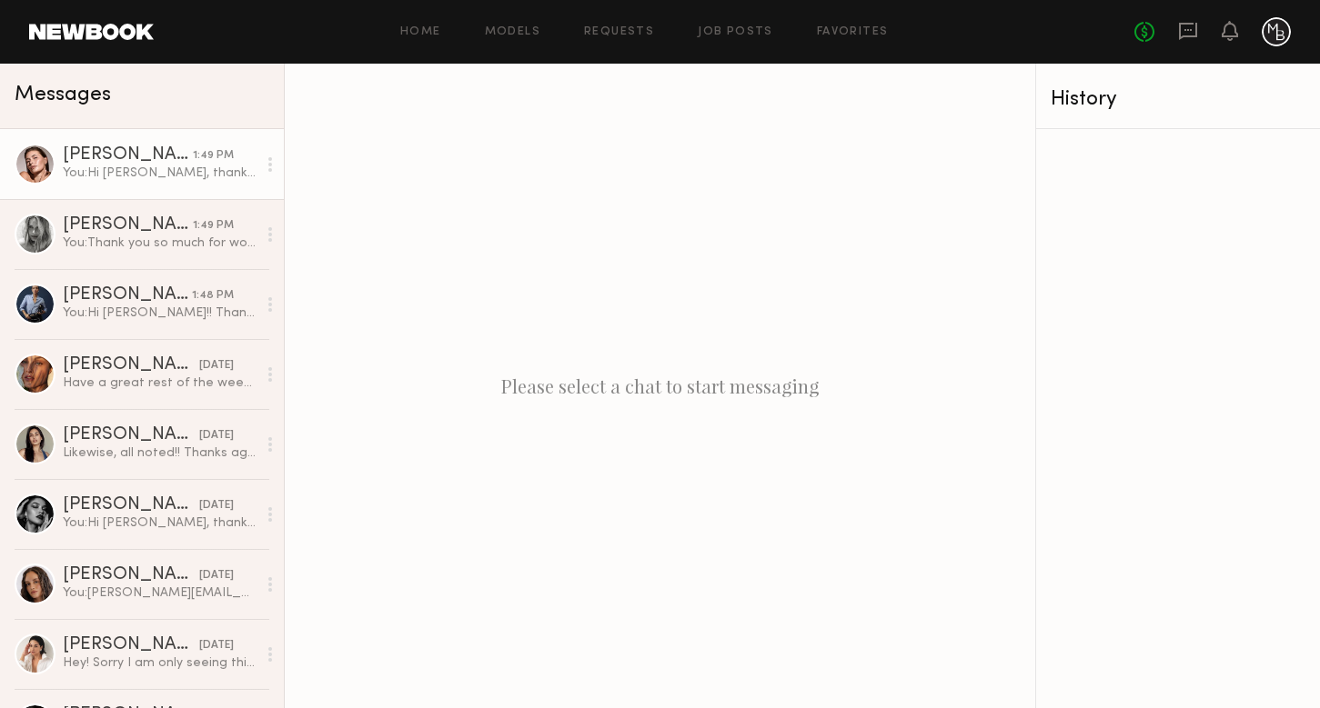
click at [160, 150] on div "[PERSON_NAME]" at bounding box center [128, 155] width 130 height 18
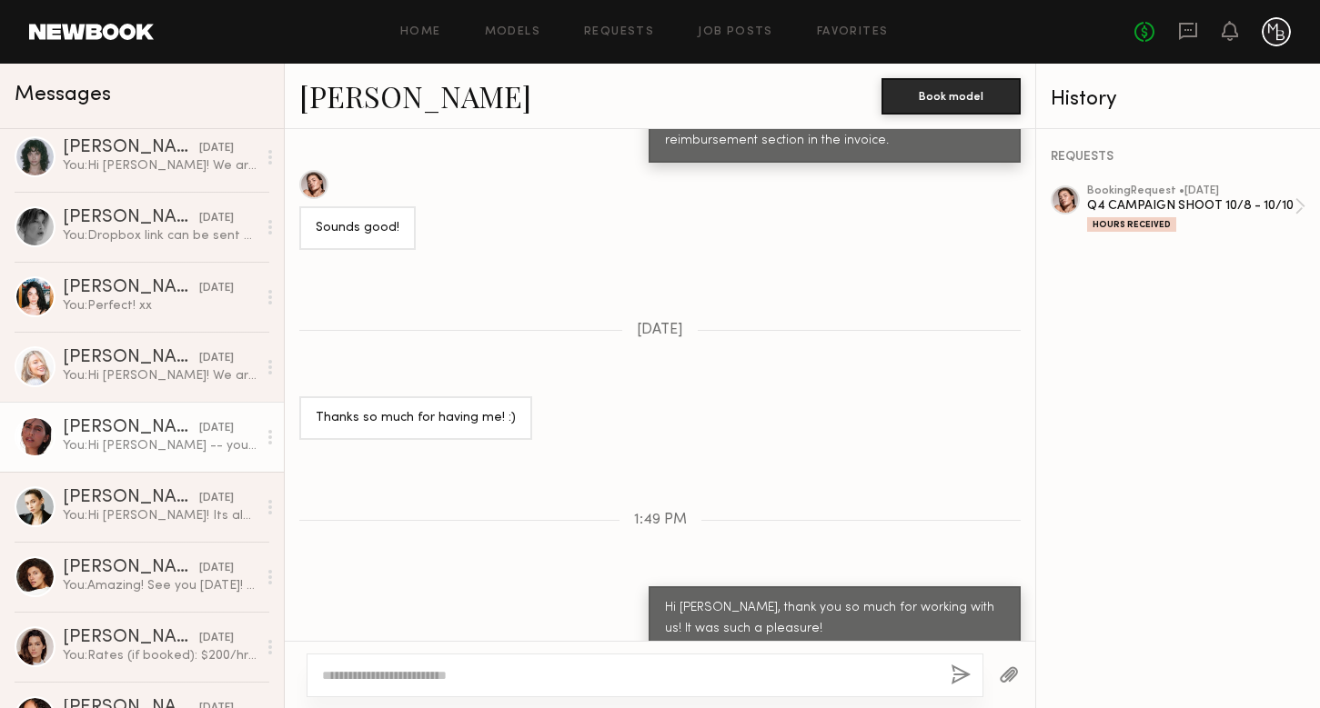
scroll to position [3510, 0]
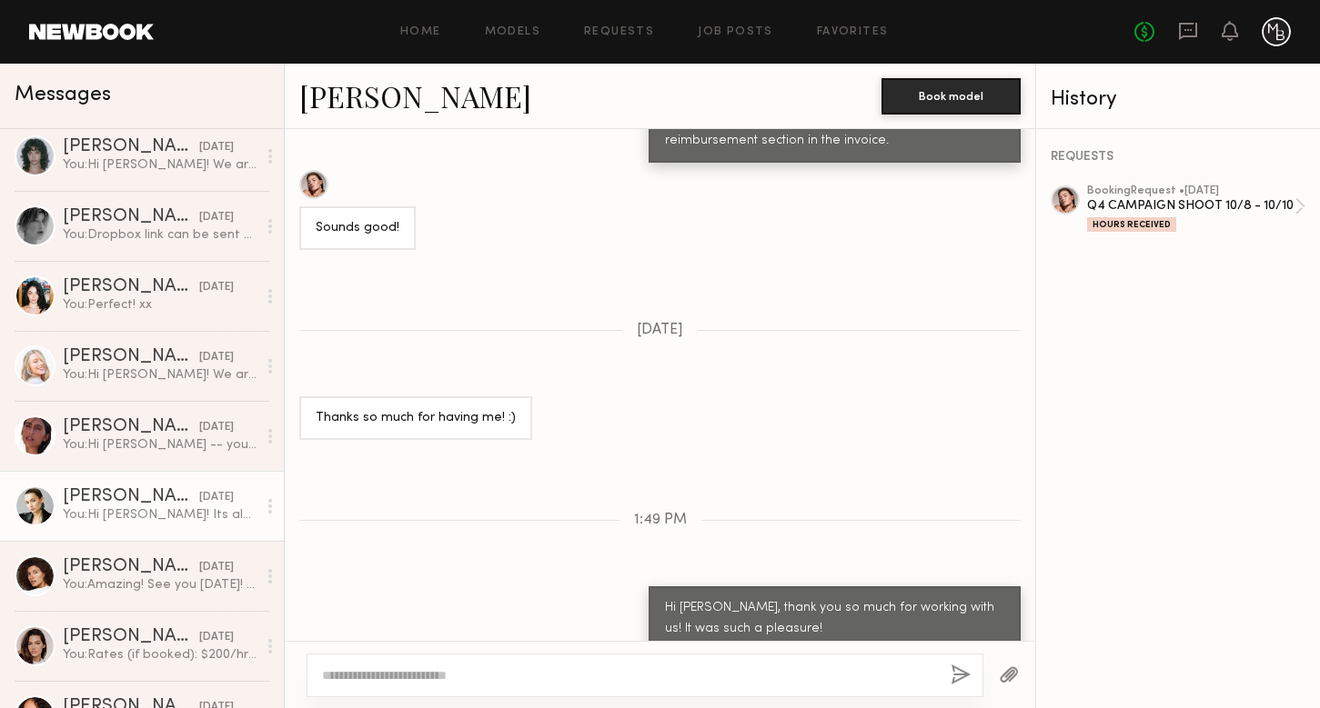
click at [146, 519] on div "You: Hi Yuliia! Its always a pleasure -- thank you so much. We will be sure to …" at bounding box center [160, 515] width 194 height 17
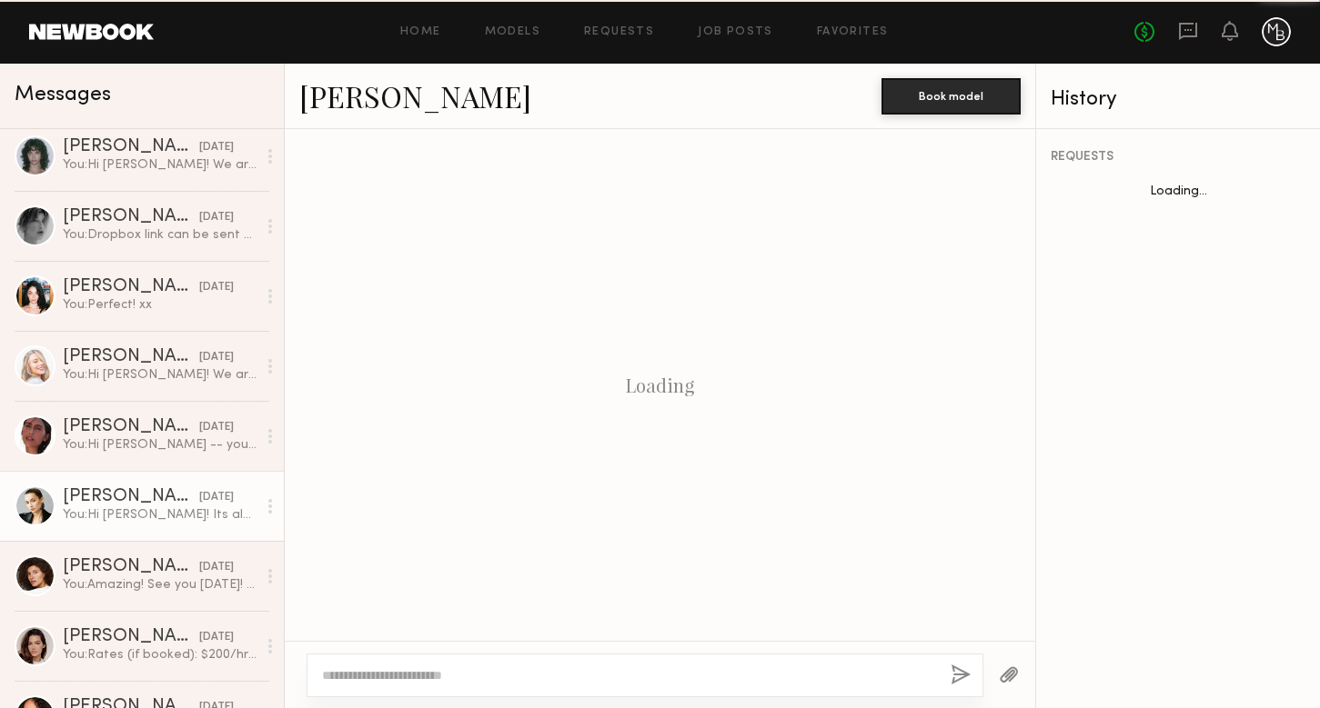
scroll to position [1331, 0]
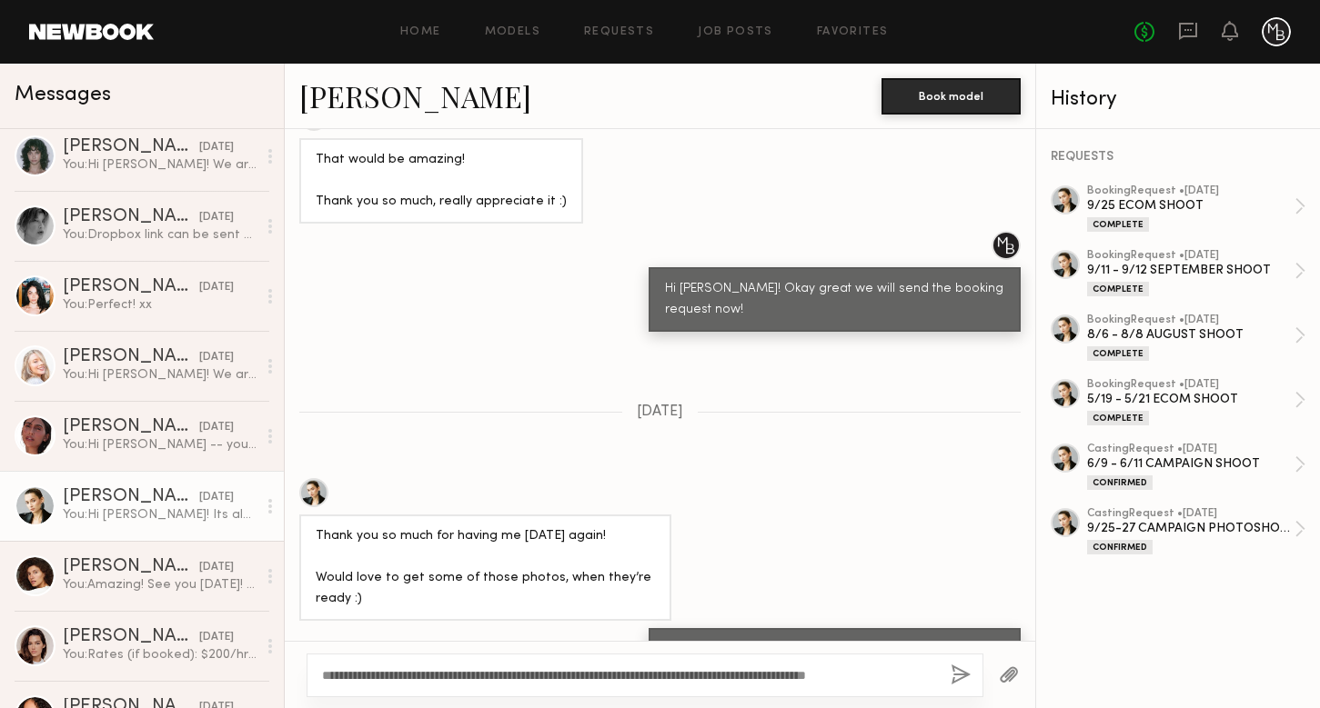
type textarea "**********"
click at [963, 668] on button "button" at bounding box center [960, 676] width 20 height 23
